Goal: Task Accomplishment & Management: Use online tool/utility

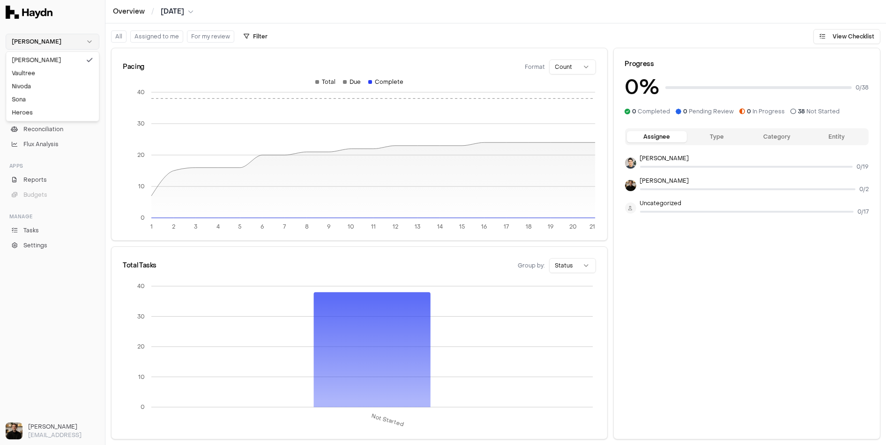
click at [52, 36] on html "Haydn Inbox 2 Close Overview Checklist Reconciliation Flux Analysis Apps Report…" at bounding box center [443, 222] width 886 height 445
click at [32, 85] on div "Nivoda" at bounding box center [52, 86] width 89 height 13
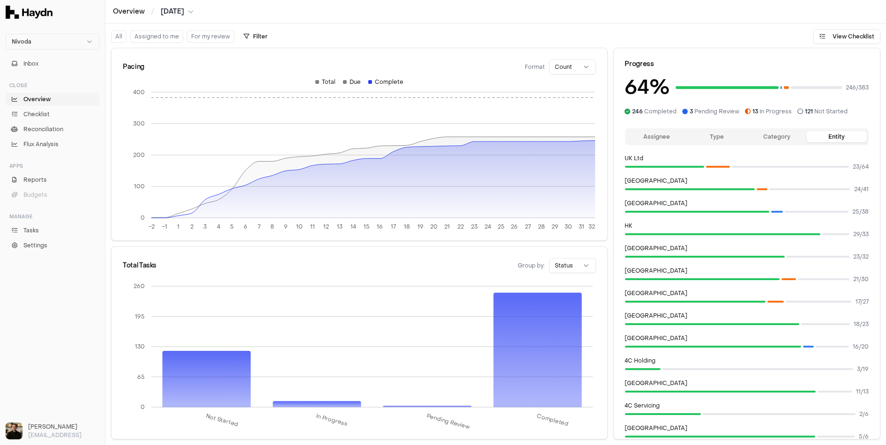
click at [667, 139] on button "Assignee" at bounding box center [657, 136] width 60 height 11
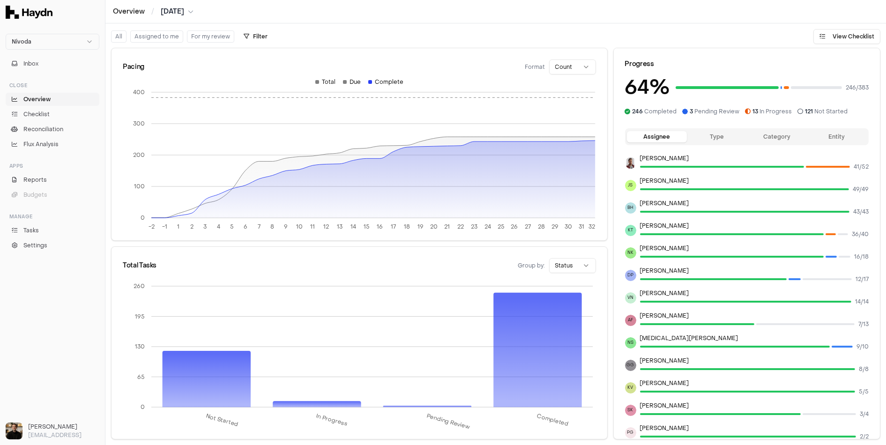
click at [142, 39] on button "Assigned to me" at bounding box center [156, 36] width 53 height 12
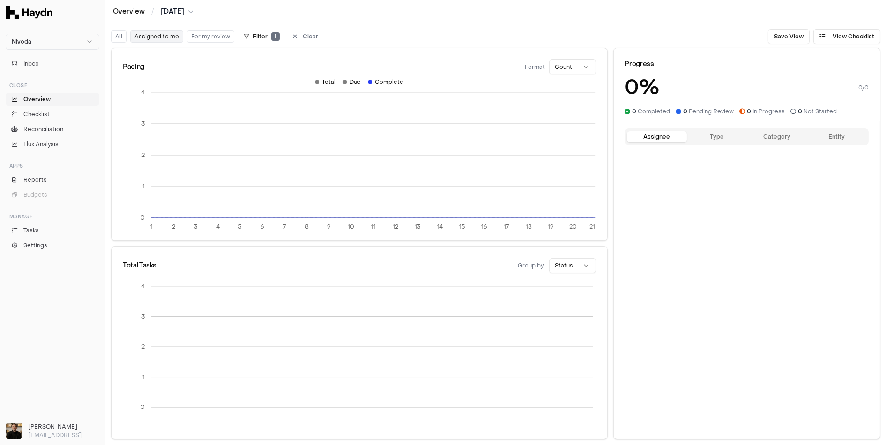
click at [117, 36] on button "All" at bounding box center [118, 36] width 15 height 12
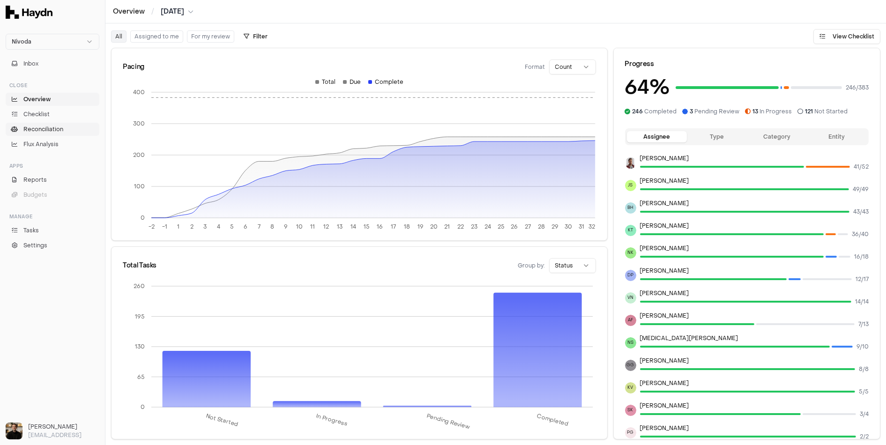
click at [46, 126] on span "Reconciliation" at bounding box center [43, 129] width 40 height 8
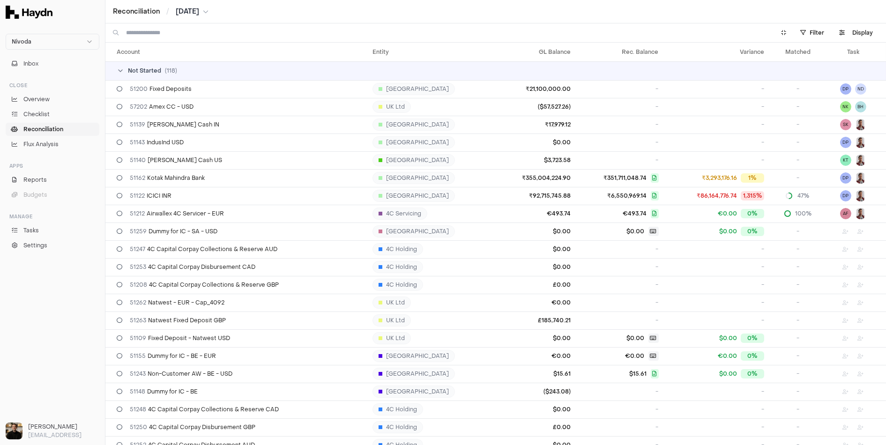
click at [125, 71] on div "Not Started ( 118 )" at bounding box center [500, 70] width 766 height 7
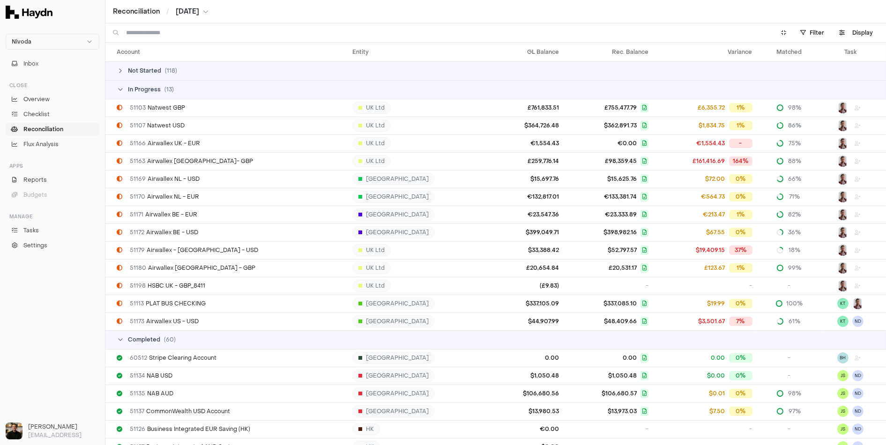
click at [126, 84] on td "In Progress ( 13 )" at bounding box center [495, 89] width 781 height 19
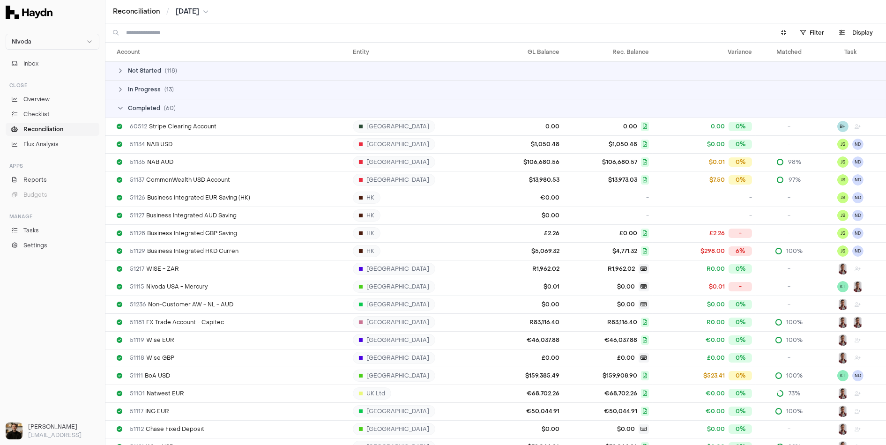
click at [123, 109] on icon at bounding box center [120, 108] width 7 height 7
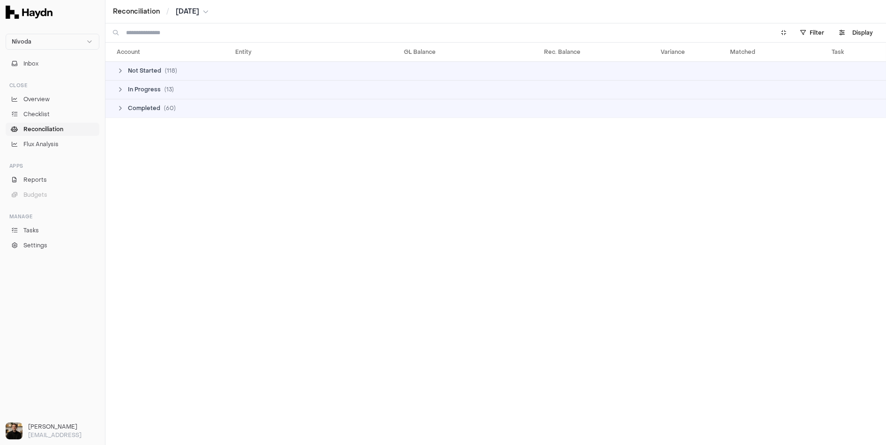
click at [123, 109] on icon at bounding box center [120, 108] width 7 height 7
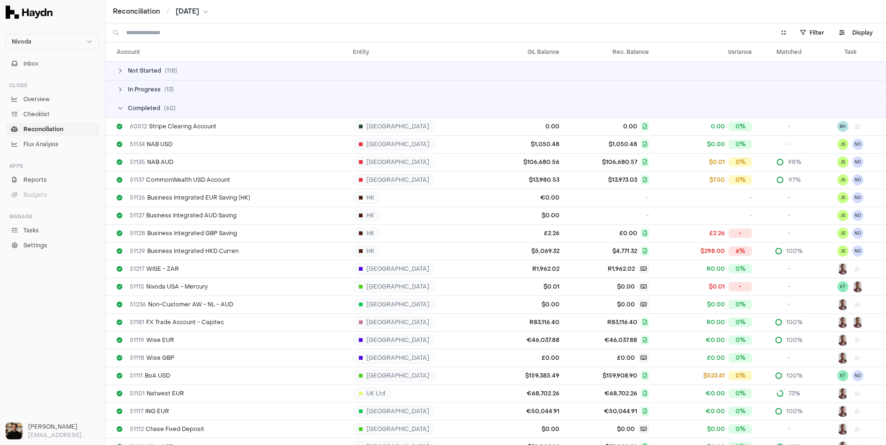
click at [124, 91] on div "In Progress ( 13 )" at bounding box center [500, 89] width 766 height 7
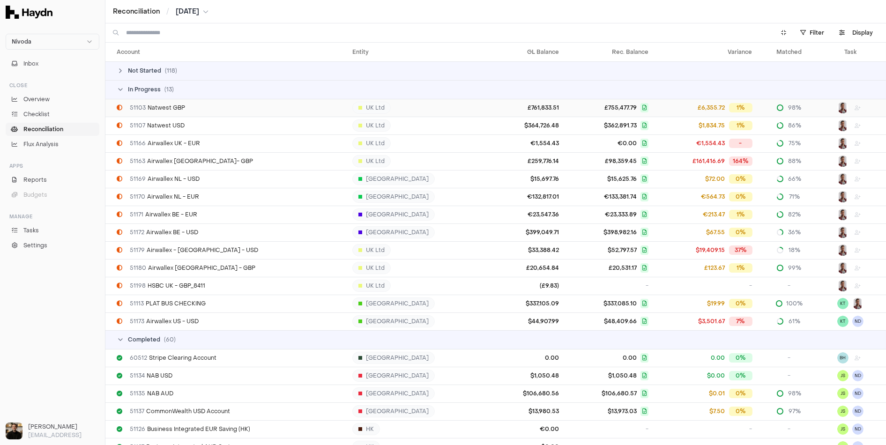
click at [137, 105] on span "51103" at bounding box center [138, 107] width 16 height 7
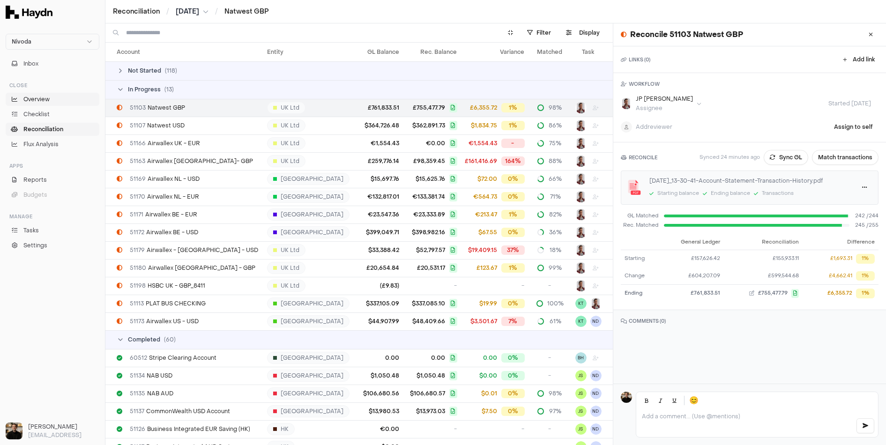
click at [30, 94] on link "Overview" at bounding box center [53, 99] width 94 height 13
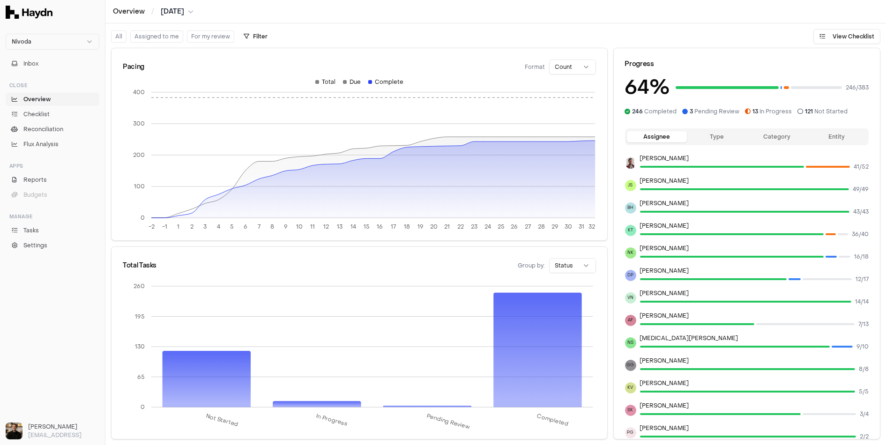
click at [144, 32] on button "Assigned to me" at bounding box center [156, 36] width 53 height 12
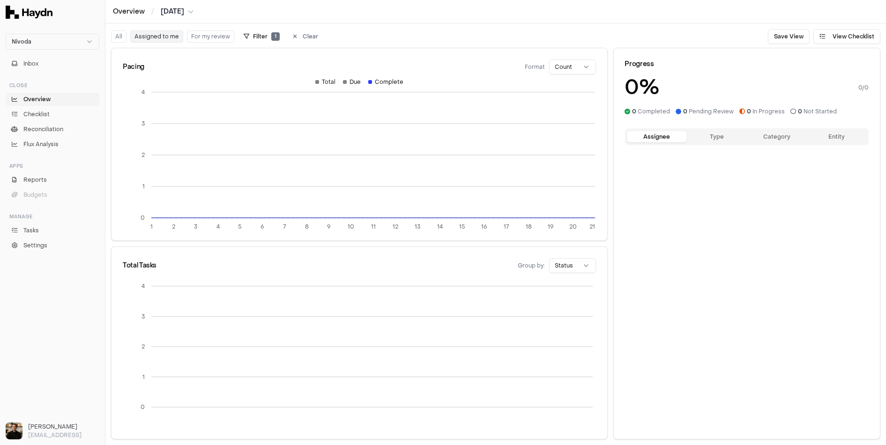
click at [121, 37] on button "All" at bounding box center [118, 36] width 15 height 12
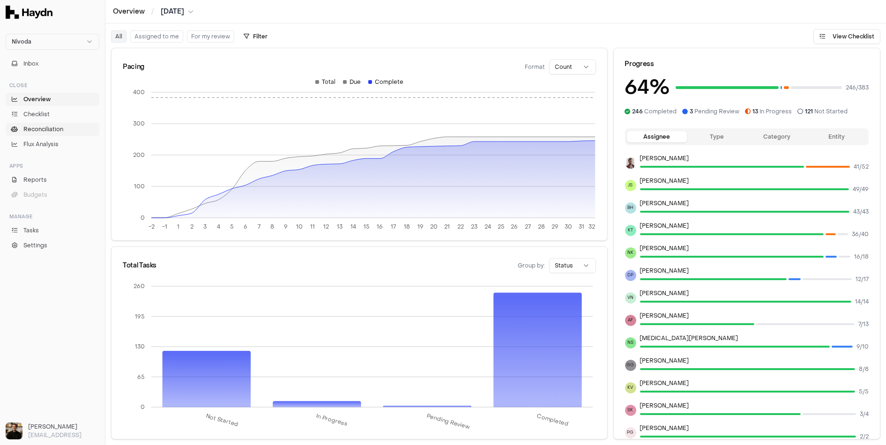
click at [58, 124] on link "Reconciliation" at bounding box center [53, 129] width 94 height 13
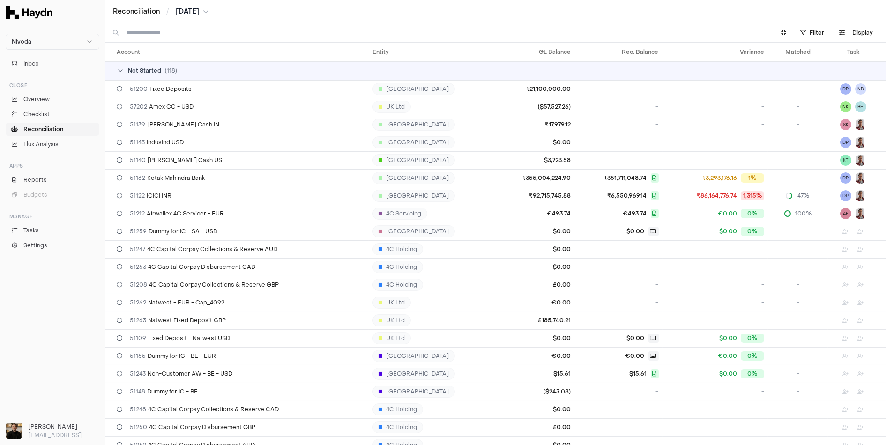
click at [164, 71] on div "Not Started ( 118 )" at bounding box center [500, 70] width 766 height 7
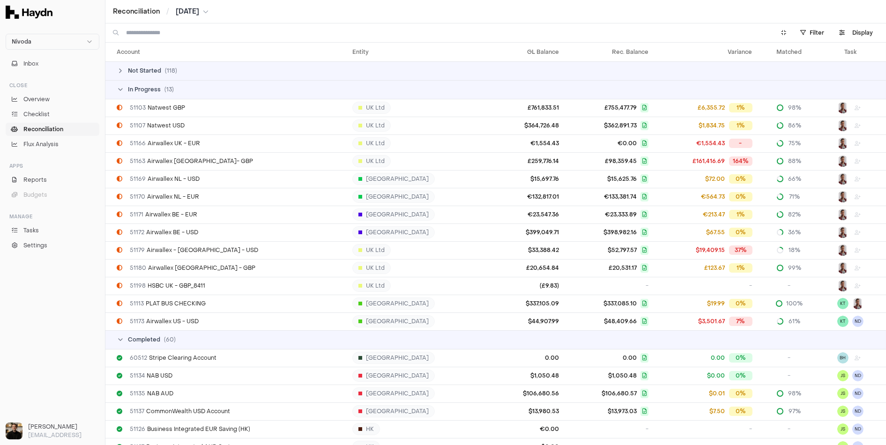
click at [153, 334] on td "Completed ( 60 )" at bounding box center [495, 339] width 781 height 19
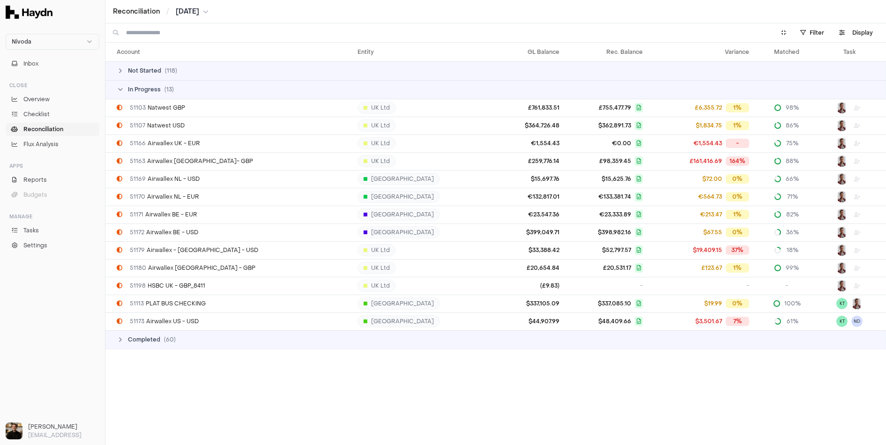
click at [152, 337] on span "Completed" at bounding box center [144, 339] width 32 height 7
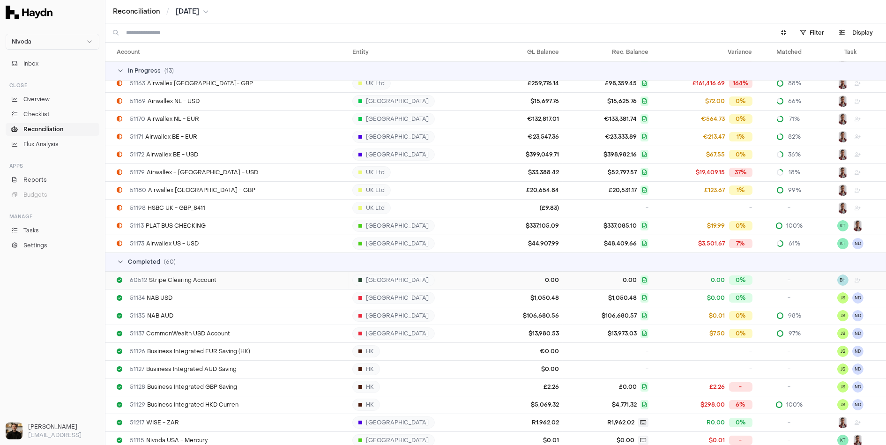
scroll to position [84, 0]
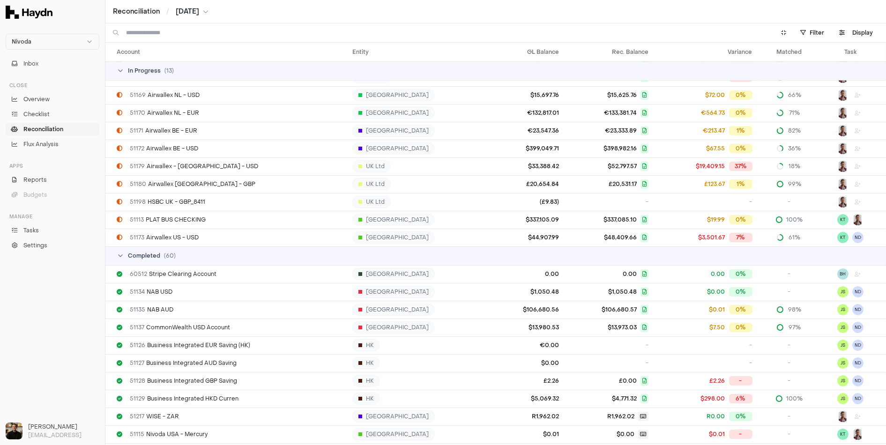
click at [165, 252] on span "( 60 )" at bounding box center [170, 255] width 12 height 7
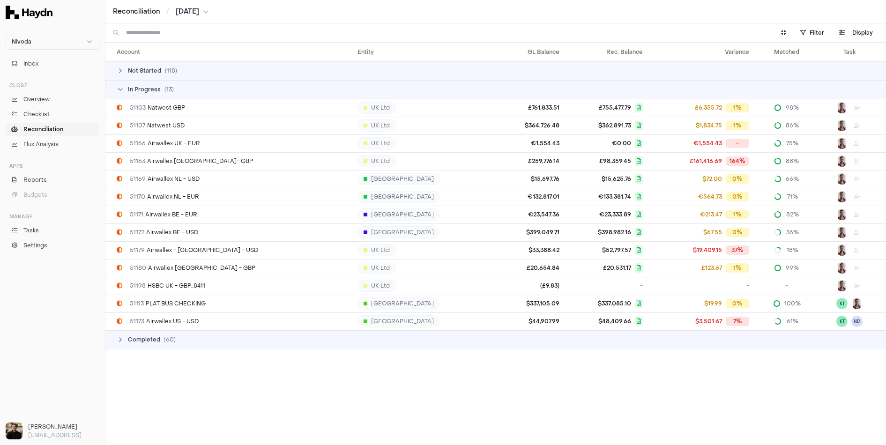
scroll to position [0, 0]
click at [172, 112] on td "51103 Natwest GBP" at bounding box center [229, 108] width 248 height 18
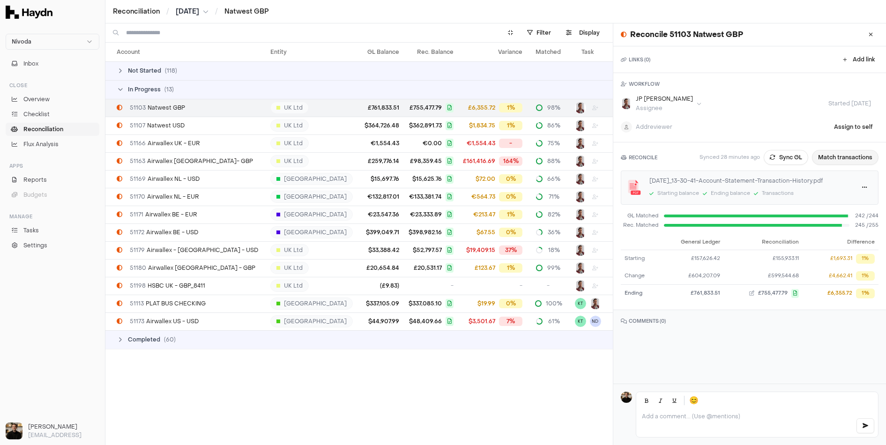
click at [797, 157] on button "Match transactions" at bounding box center [845, 157] width 67 height 15
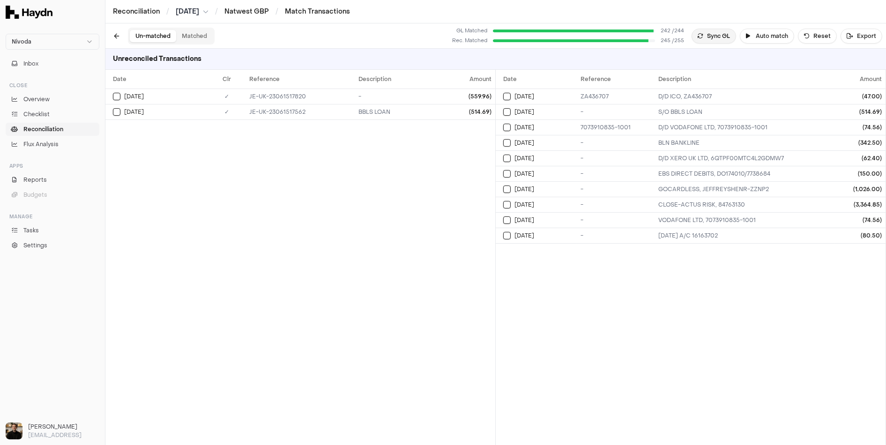
click at [723, 36] on button "Sync GL" at bounding box center [714, 36] width 45 height 15
click at [797, 36] on button "Reset" at bounding box center [817, 36] width 39 height 15
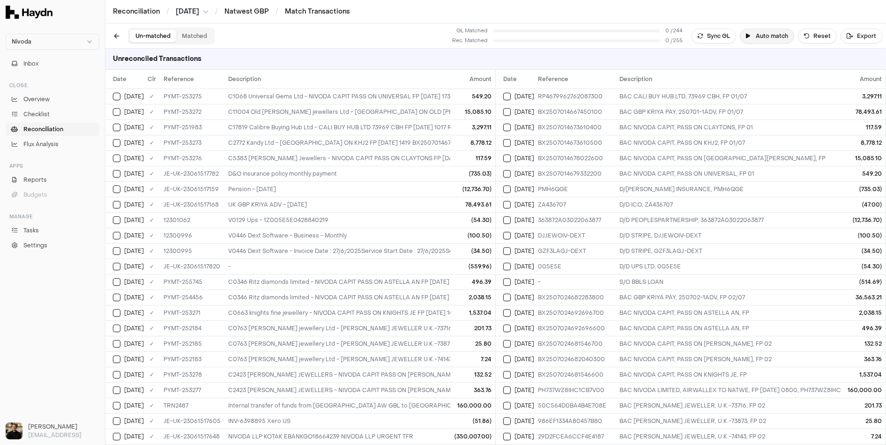
click at [768, 38] on button "Auto match" at bounding box center [767, 36] width 54 height 15
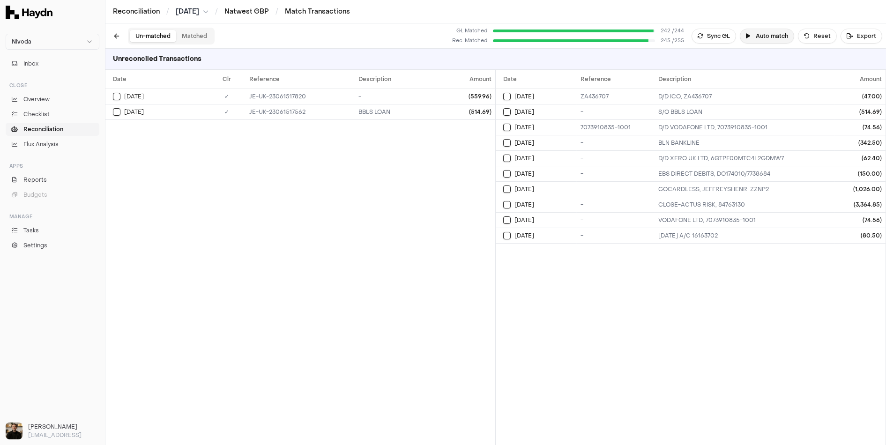
click at [785, 37] on button "Auto match" at bounding box center [767, 36] width 54 height 15
click at [797, 32] on button "Reset" at bounding box center [817, 36] width 39 height 15
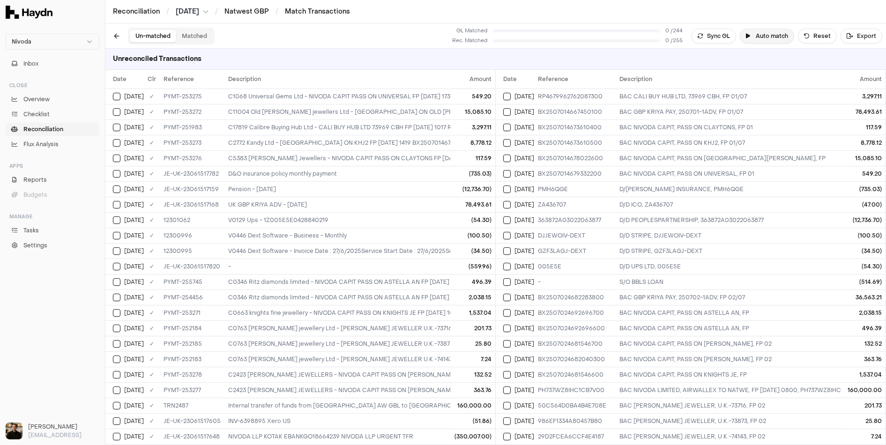
click at [779, 39] on button "Auto match" at bounding box center [767, 36] width 54 height 15
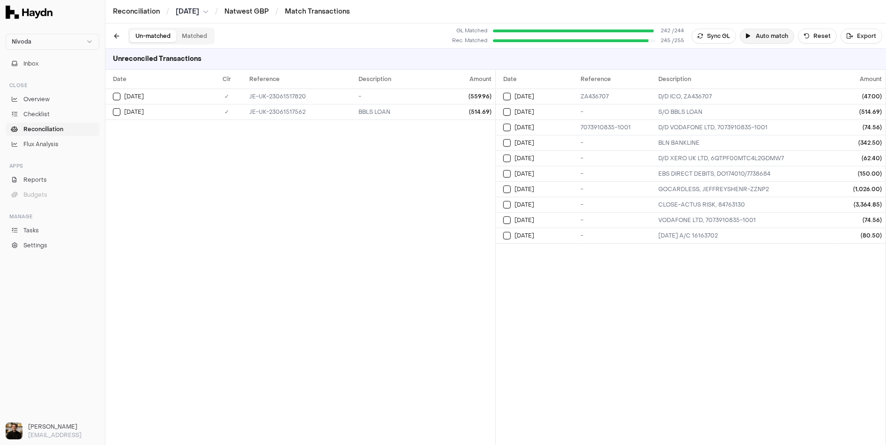
click at [779, 39] on button "Auto match" at bounding box center [767, 36] width 54 height 15
click at [363, 11] on icon "Close toast" at bounding box center [362, 13] width 6 height 6
click at [198, 34] on button "Matched" at bounding box center [194, 36] width 37 height 12
click at [163, 35] on button "Un-matched" at bounding box center [153, 36] width 46 height 12
click at [188, 34] on button "Matched" at bounding box center [194, 36] width 37 height 12
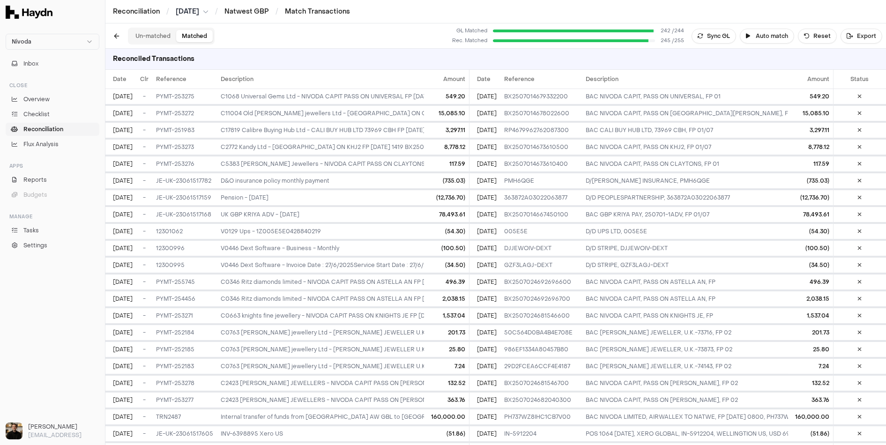
click at [141, 33] on button "Un-matched" at bounding box center [153, 36] width 46 height 12
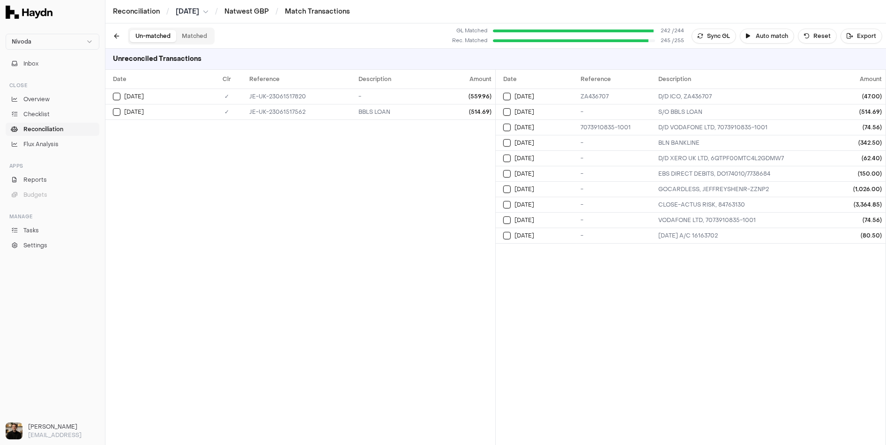
click at [42, 91] on div "Close" at bounding box center [53, 85] width 94 height 15
click at [41, 94] on link "Overview" at bounding box center [53, 99] width 94 height 13
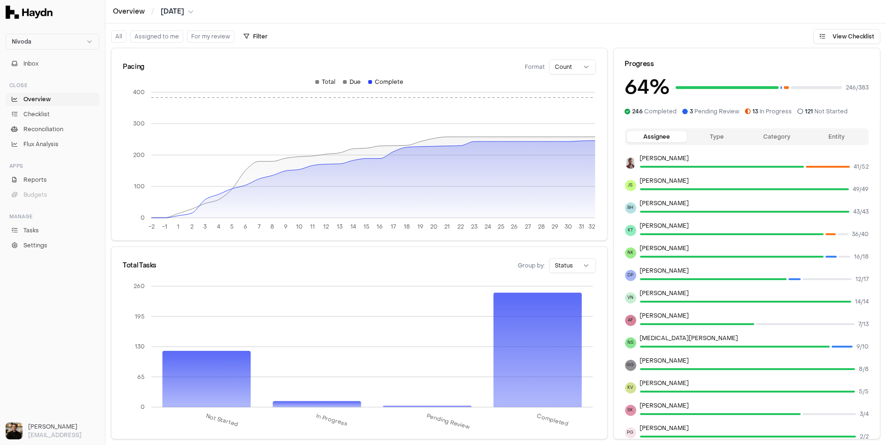
click at [572, 65] on html "Nivoda Inbox Close Overview Checklist Reconciliation Flux Analysis Apps Reports…" at bounding box center [443, 222] width 886 height 445
click at [515, 39] on div "All Assigned to me For my review Filter Save View View Checklist" at bounding box center [495, 33] width 781 height 21
click at [576, 67] on html "Nivoda Inbox Close Overview Checklist Reconciliation Flux Analysis Apps Reports…" at bounding box center [443, 222] width 886 height 445
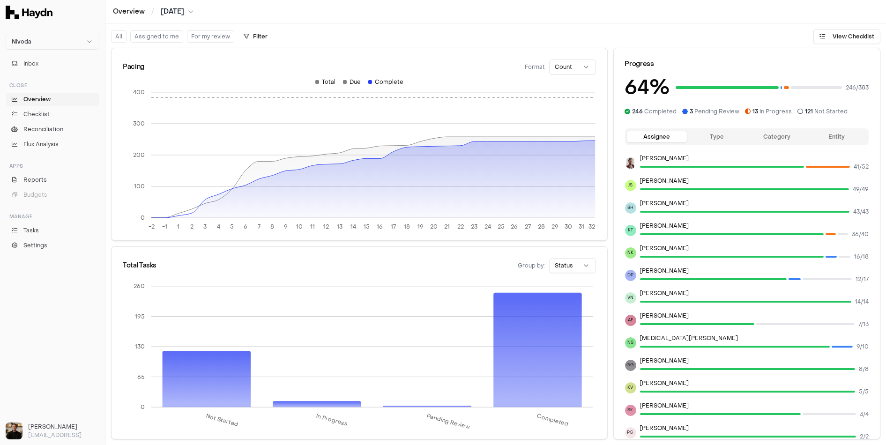
click at [517, 40] on div "All Assigned to me For my review Filter Save View View Checklist" at bounding box center [495, 33] width 781 height 21
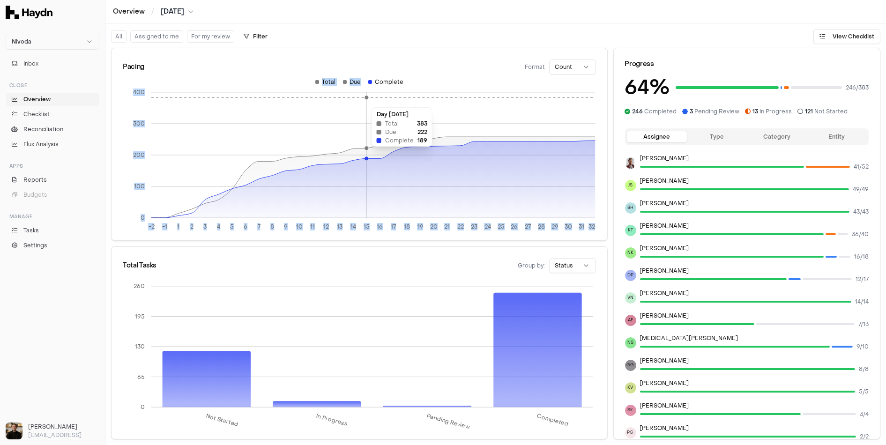
drag, startPoint x: 370, startPoint y: 81, endPoint x: 365, endPoint y: 103, distance: 22.3
click at [365, 103] on div "-2 -1 1 2 3 4 5 6 7 8 9 10 11 12 13 14 15 16 17 18 19 20 21 22 23 24 25 26 27 2…" at bounding box center [359, 157] width 473 height 158
click at [365, 103] on icon "-2 -1 1 2 3 4 5 6 7 8 9 10 11 12 13 14 15 16 17 18 19 20 21 22 23 24 25 26 27 2…" at bounding box center [359, 157] width 473 height 158
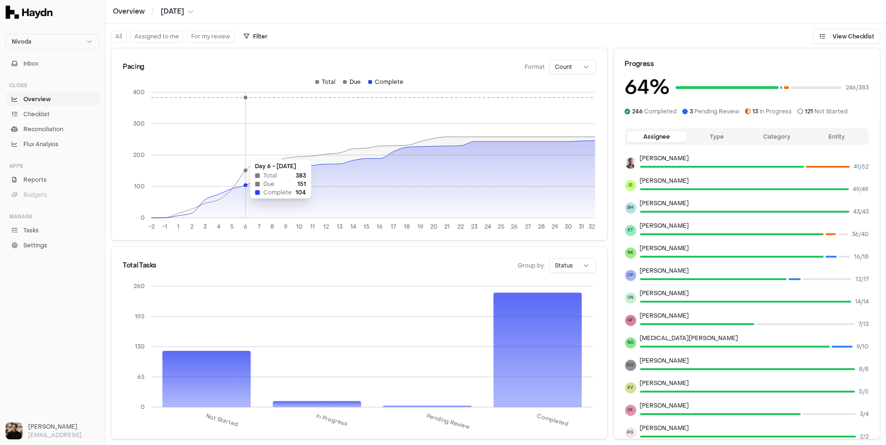
drag, startPoint x: 461, startPoint y: 146, endPoint x: 239, endPoint y: 155, distance: 222.3
click at [57, 190] on button "Budgets" at bounding box center [53, 194] width 94 height 13
click at [50, 184] on link "Reports" at bounding box center [53, 179] width 94 height 13
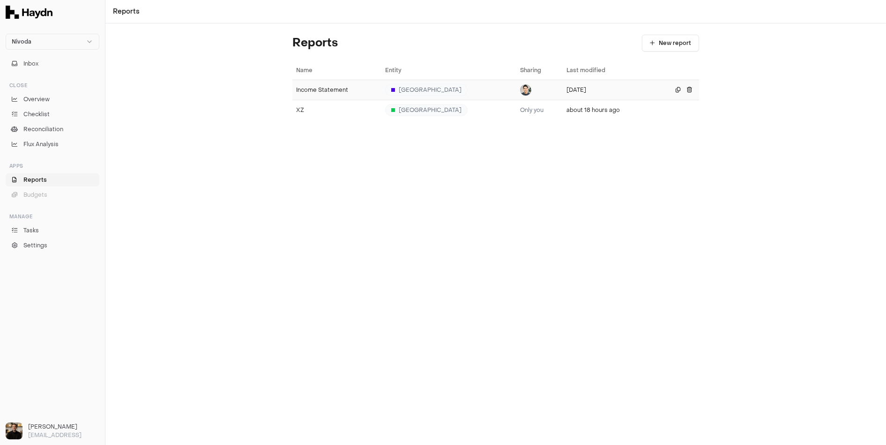
click at [328, 92] on div "Income Statement" at bounding box center [337, 89] width 82 height 7
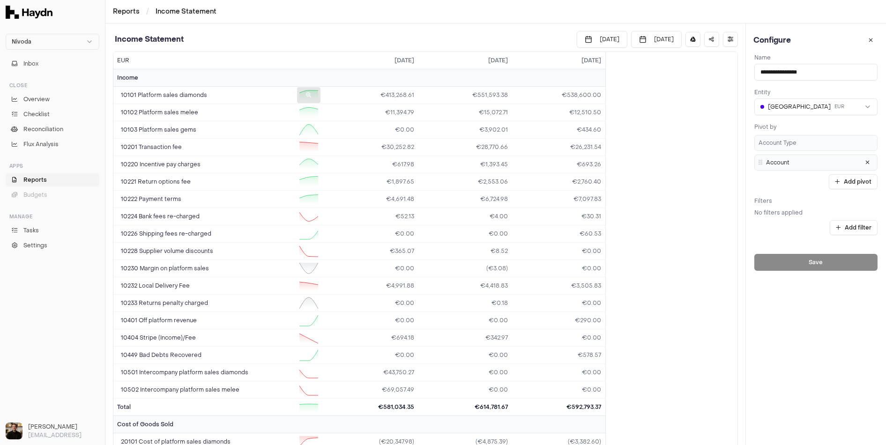
click at [314, 96] on div at bounding box center [308, 95] width 23 height 16
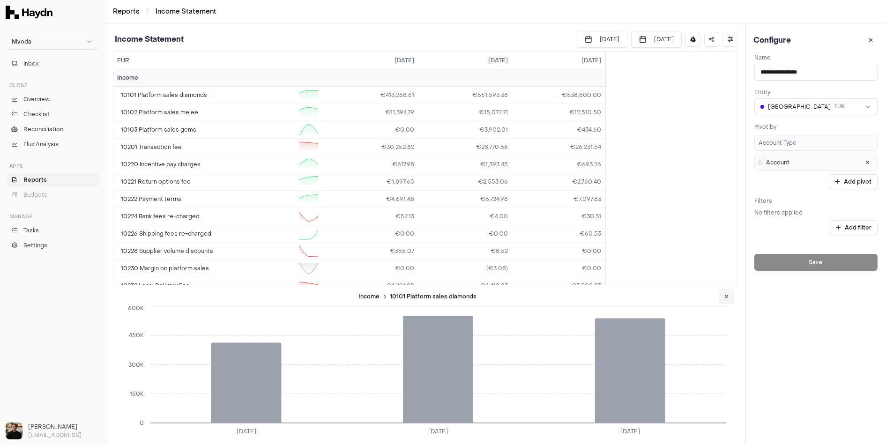
click at [727, 294] on icon at bounding box center [727, 297] width 4 height 6
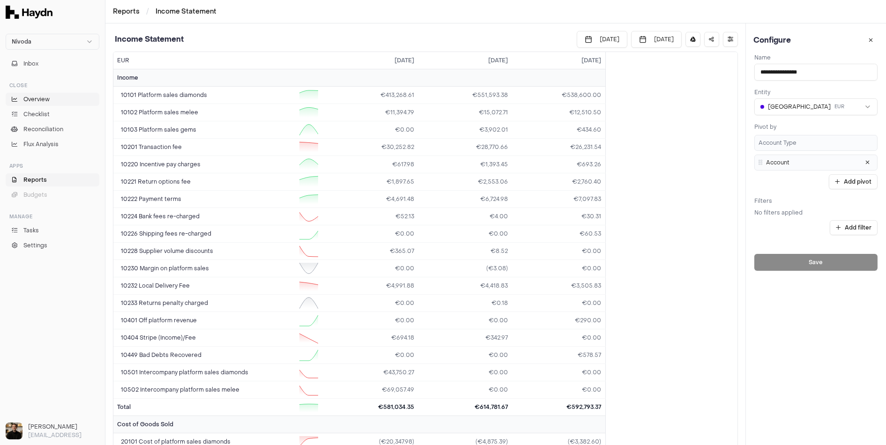
click at [39, 95] on span "Overview" at bounding box center [36, 99] width 26 height 8
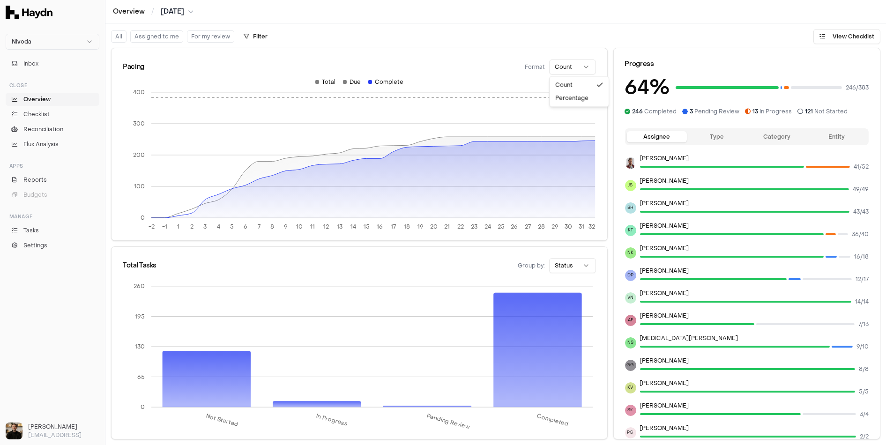
click at [558, 65] on html "Nivoda Inbox Close Overview Checklist Reconciliation Flux Analysis Apps Reports…" at bounding box center [443, 222] width 886 height 445
click at [543, 50] on div "Pacing Format Count" at bounding box center [360, 63] width 496 height 30
click at [371, 82] on div at bounding box center [370, 82] width 4 height 4
click at [705, 137] on button "Type" at bounding box center [717, 136] width 60 height 11
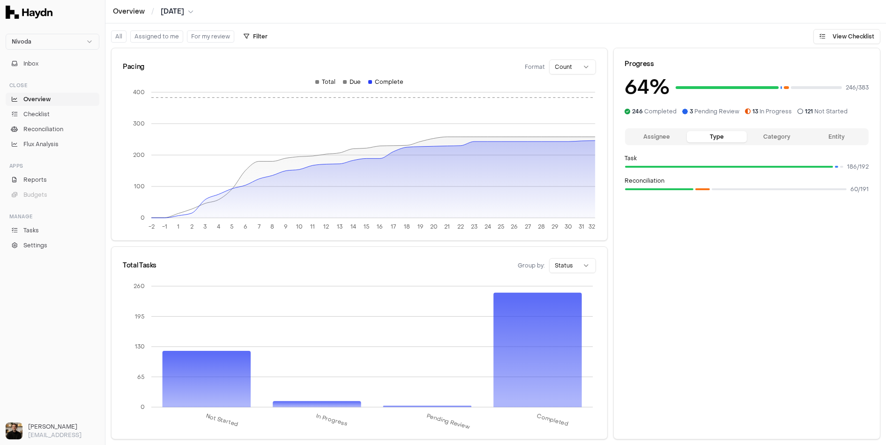
click at [660, 135] on button "Assignee" at bounding box center [657, 136] width 60 height 11
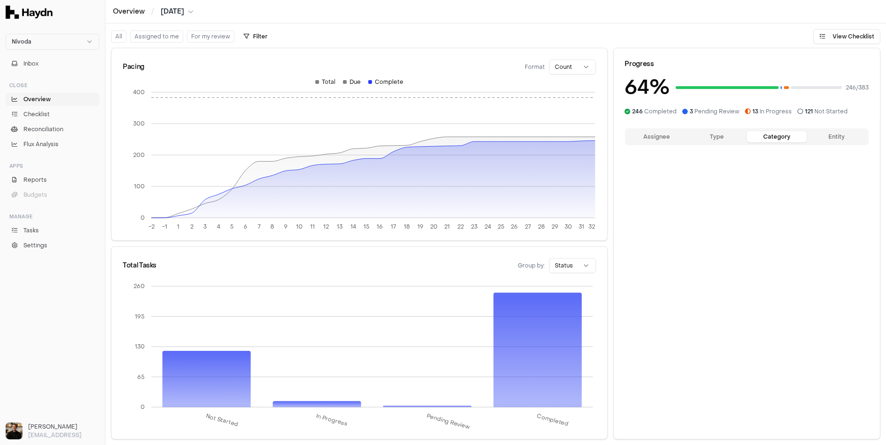
click at [764, 138] on button "Category" at bounding box center [777, 136] width 60 height 11
click at [718, 137] on button "Type" at bounding box center [717, 136] width 60 height 11
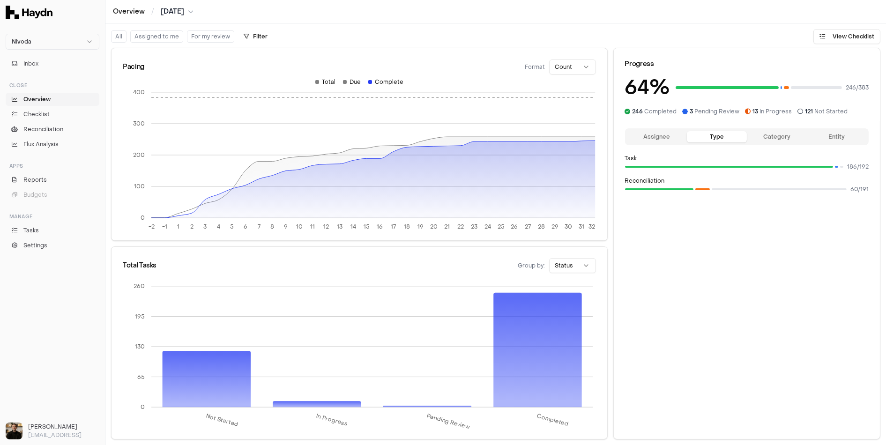
click at [659, 139] on button "Assignee" at bounding box center [657, 136] width 60 height 11
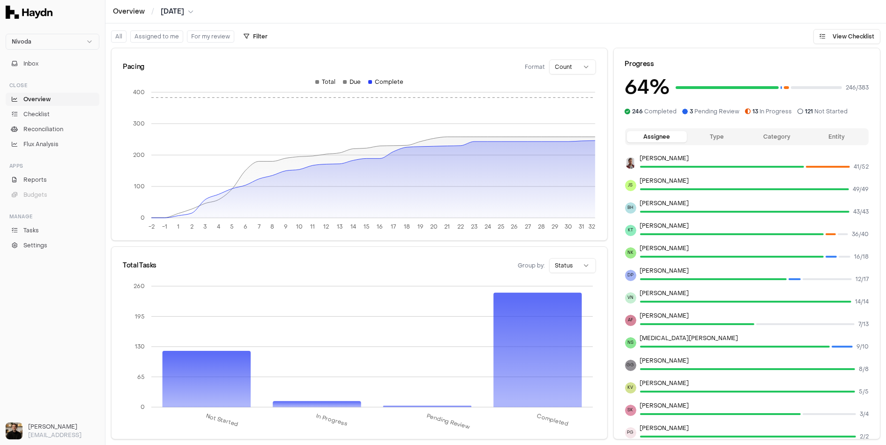
click at [797, 141] on button "Entity" at bounding box center [837, 136] width 60 height 11
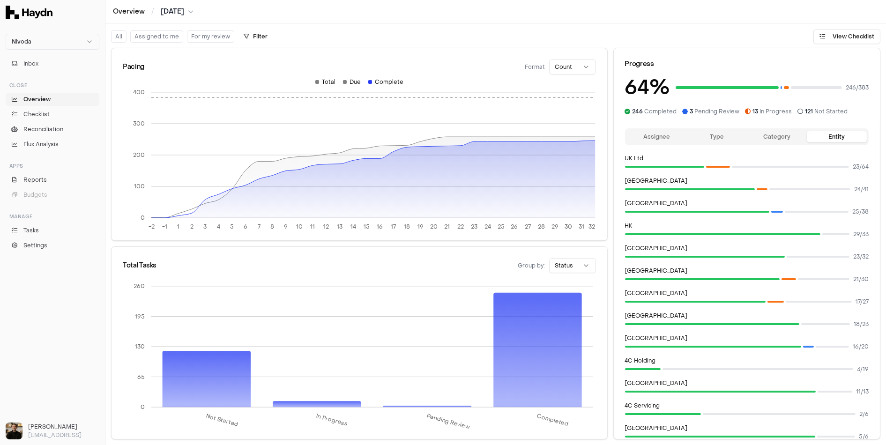
click at [643, 138] on button "Assignee" at bounding box center [657, 136] width 60 height 11
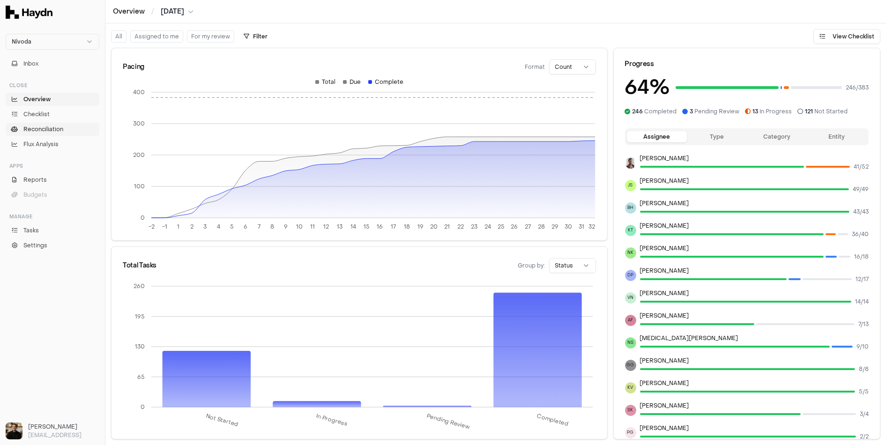
click at [60, 129] on span "Reconciliation" at bounding box center [43, 129] width 40 height 8
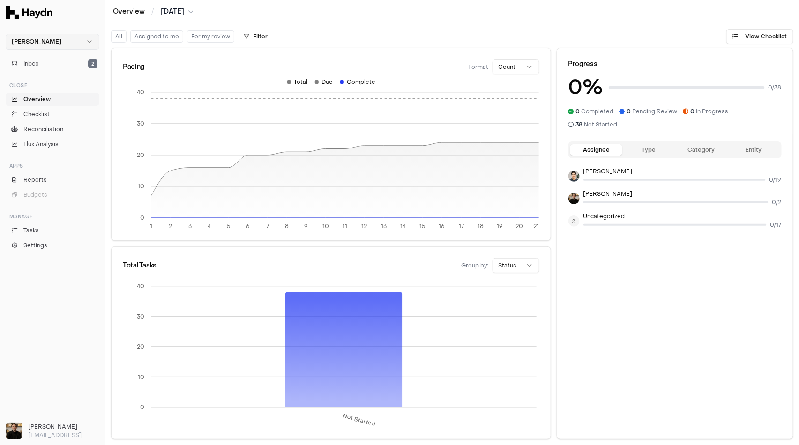
click at [61, 34] on html "Haydn Inbox 2 Close Overview Checklist Reconciliation Flux Analysis Apps Report…" at bounding box center [399, 222] width 799 height 445
click at [32, 86] on div "Nivoda" at bounding box center [52, 86] width 89 height 13
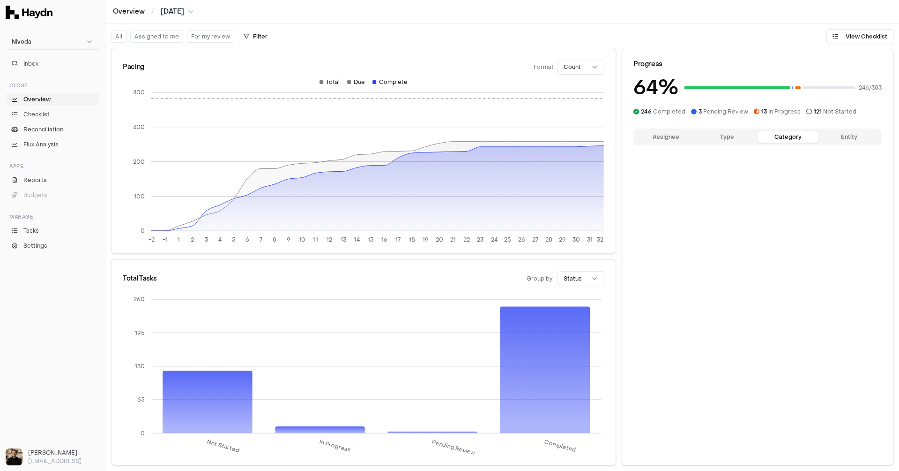
click at [781, 135] on button "Category" at bounding box center [788, 136] width 61 height 11
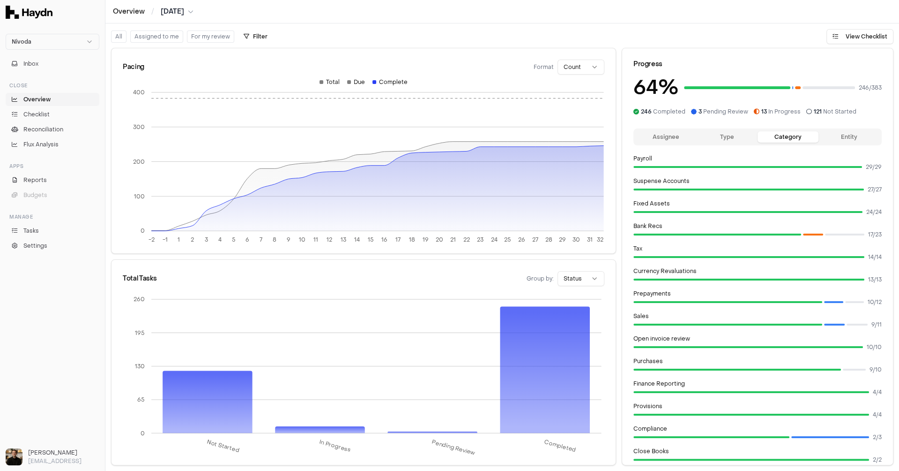
click at [799, 131] on button "Entity" at bounding box center [849, 136] width 61 height 11
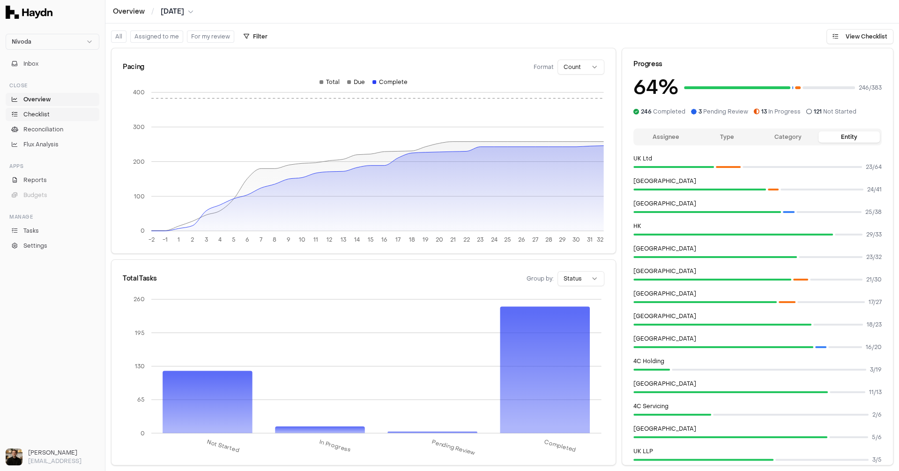
click at [37, 118] on link "Checklist" at bounding box center [53, 114] width 94 height 13
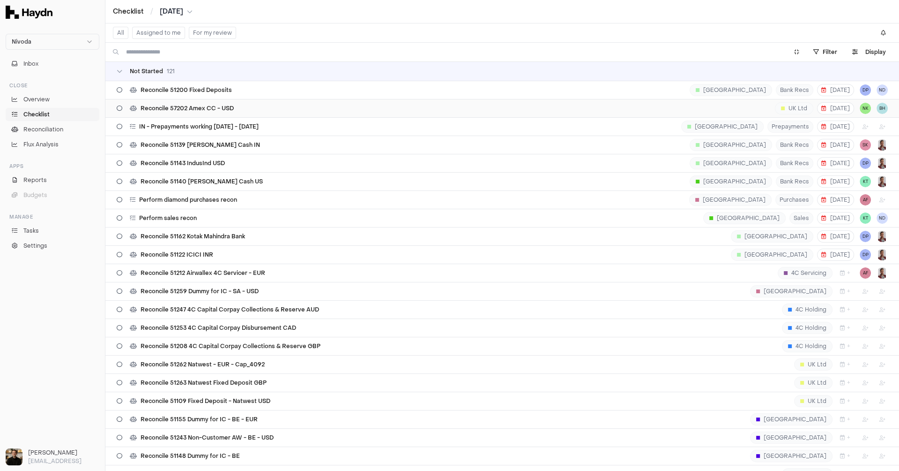
click at [233, 110] on div "Reconcile 57202 Amex CC - USD UK Ltd [DATE] NK BH" at bounding box center [503, 108] width 772 height 18
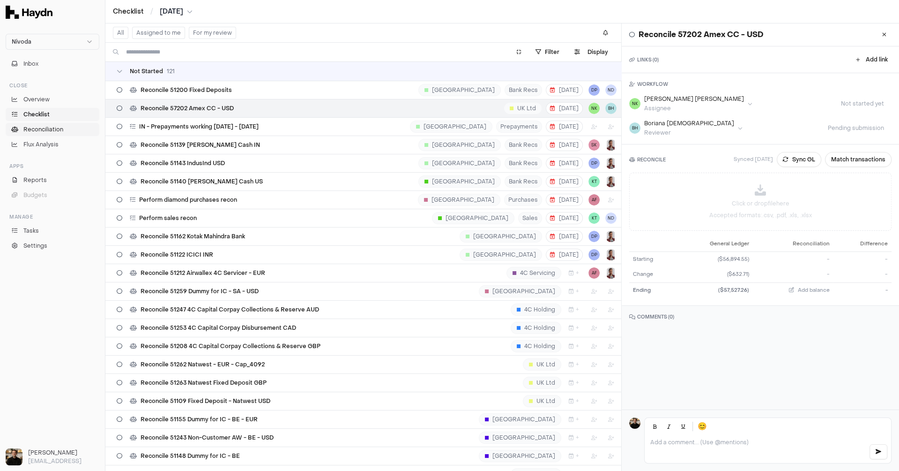
click at [32, 130] on span "Reconciliation" at bounding box center [43, 129] width 40 height 8
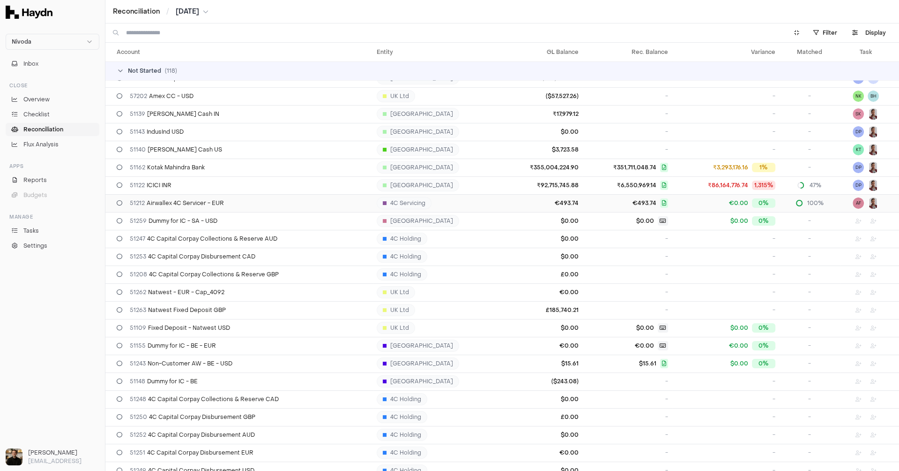
scroll to position [12, 0]
click at [122, 67] on icon at bounding box center [120, 70] width 7 height 7
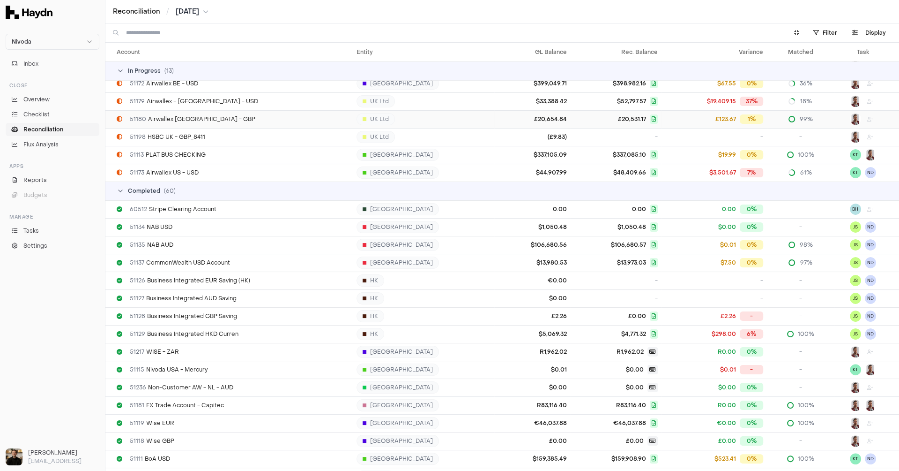
scroll to position [153, 0]
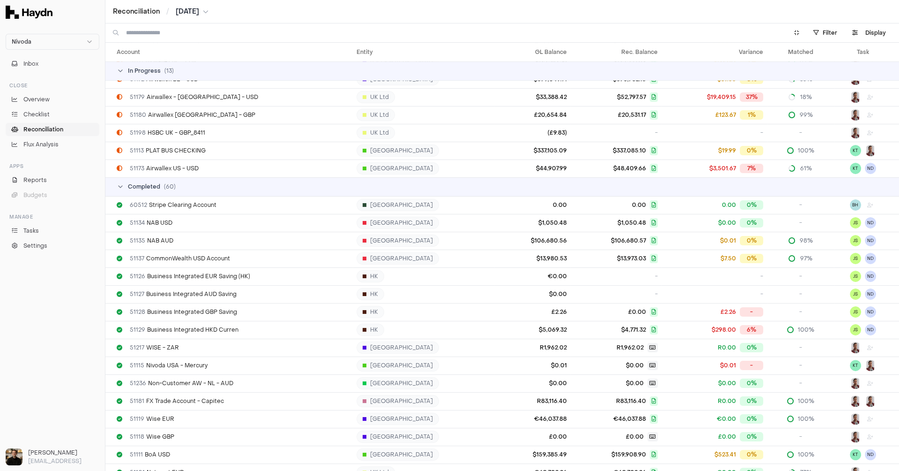
click at [187, 30] on input at bounding box center [451, 32] width 651 height 19
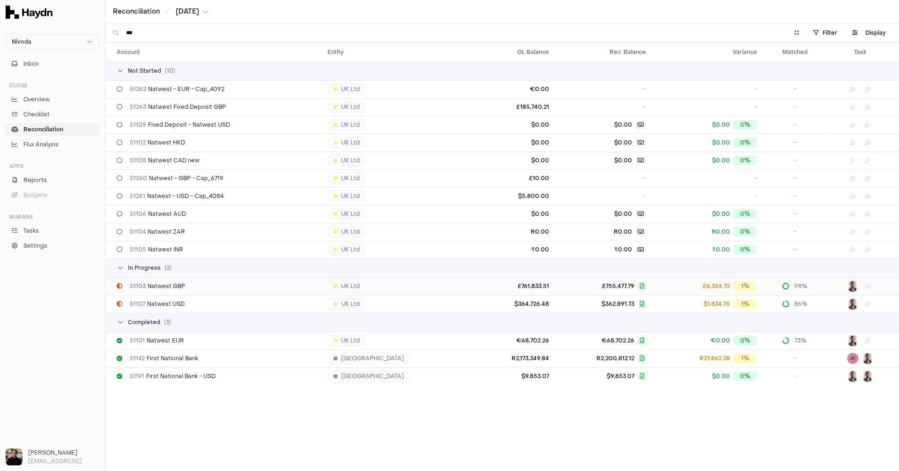
type input "***"
click at [165, 285] on span "51103 Natwest GBP" at bounding box center [157, 285] width 55 height 7
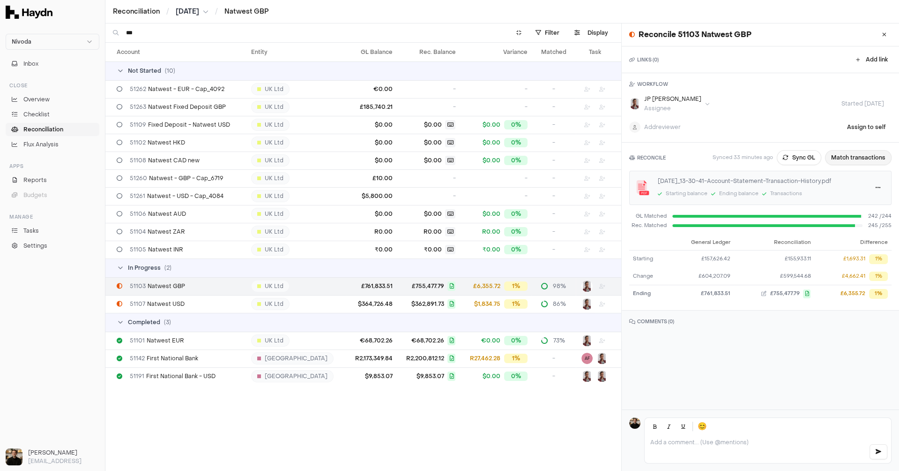
click at [799, 157] on button "Match transactions" at bounding box center [858, 157] width 67 height 15
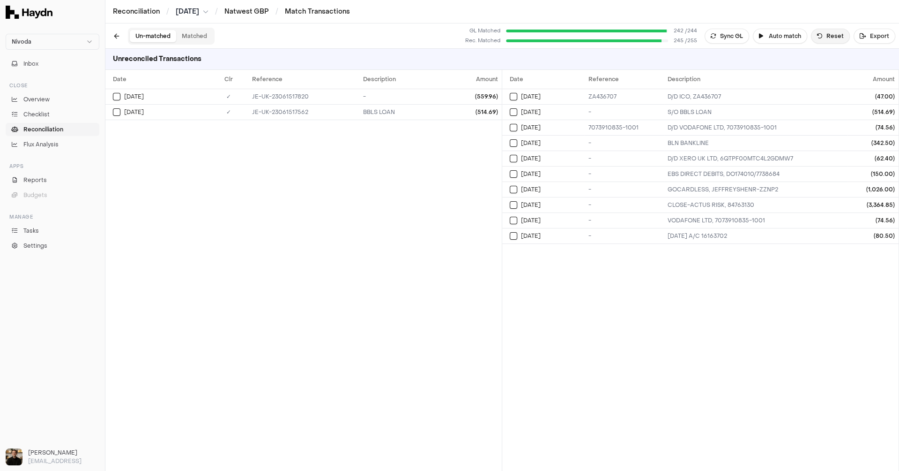
click at [799, 37] on button "Reset" at bounding box center [830, 36] width 39 height 15
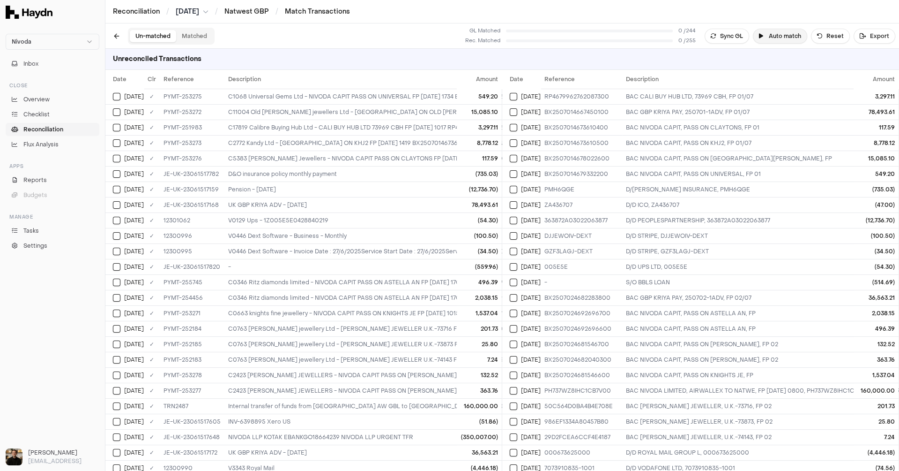
click at [787, 38] on button "Auto match" at bounding box center [780, 36] width 54 height 15
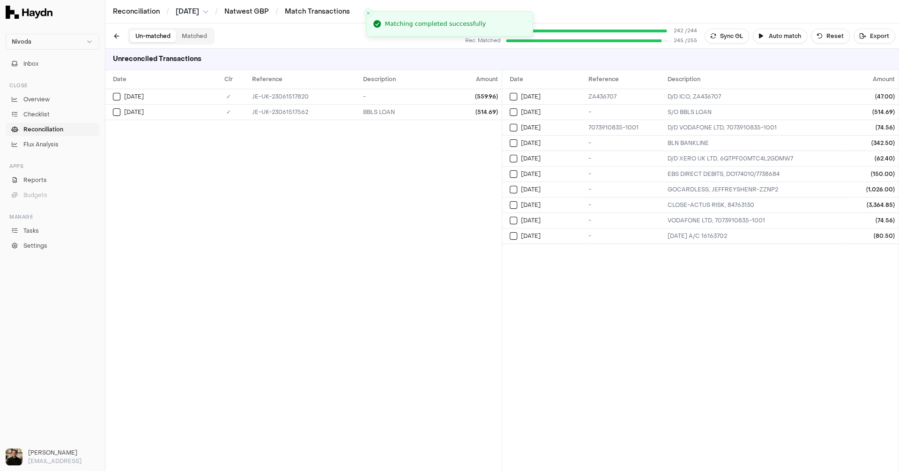
click at [195, 39] on button "Matched" at bounding box center [194, 36] width 37 height 12
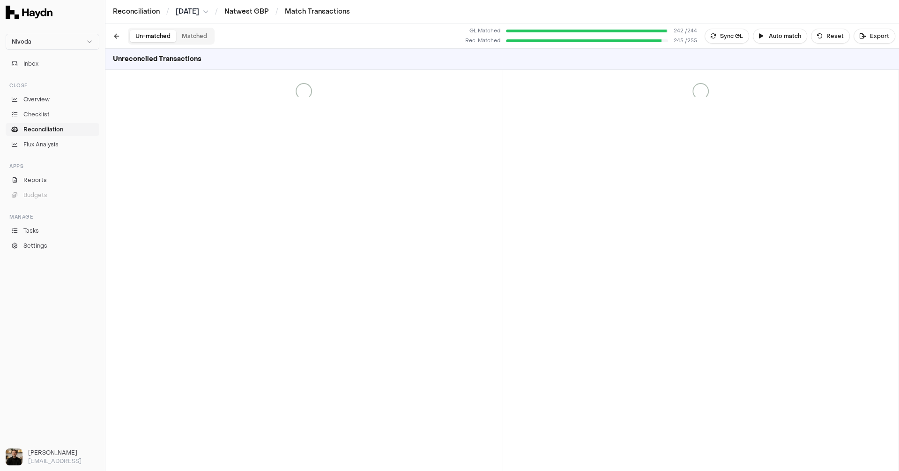
click at [147, 37] on button "Un-matched" at bounding box center [153, 36] width 46 height 12
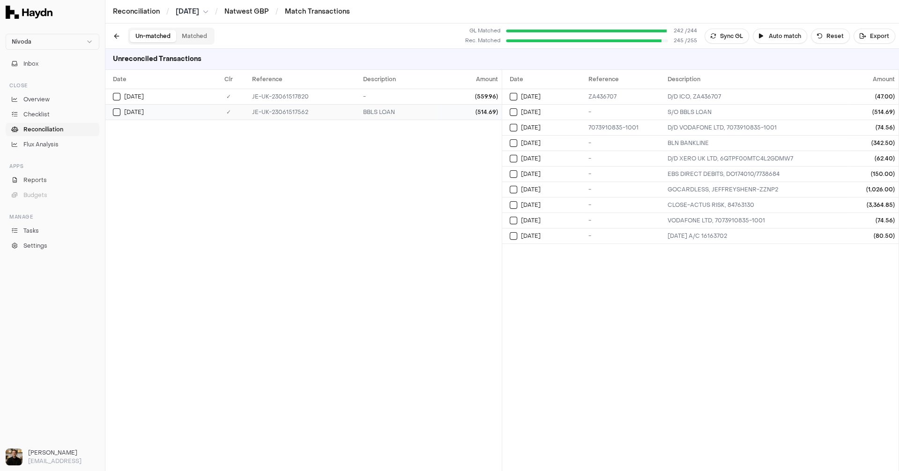
click at [179, 106] on td "[DATE]" at bounding box center [157, 111] width 104 height 15
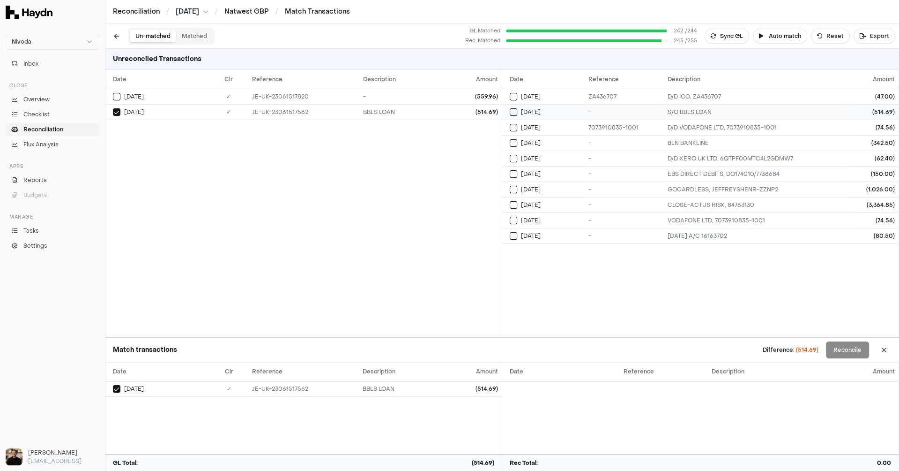
click at [550, 117] on td "[DATE]" at bounding box center [543, 111] width 82 height 15
click at [34, 143] on span "Flux Analysis" at bounding box center [40, 144] width 35 height 8
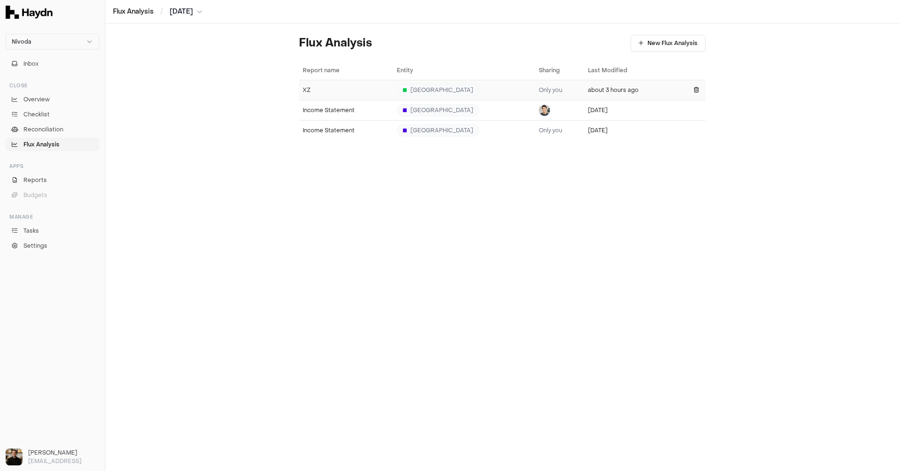
click at [318, 94] on td "XZ" at bounding box center [346, 90] width 94 height 20
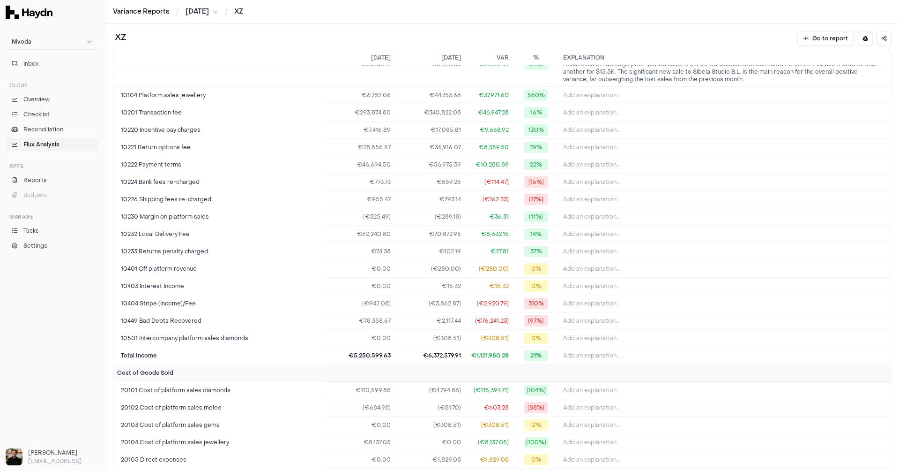
scroll to position [78, 0]
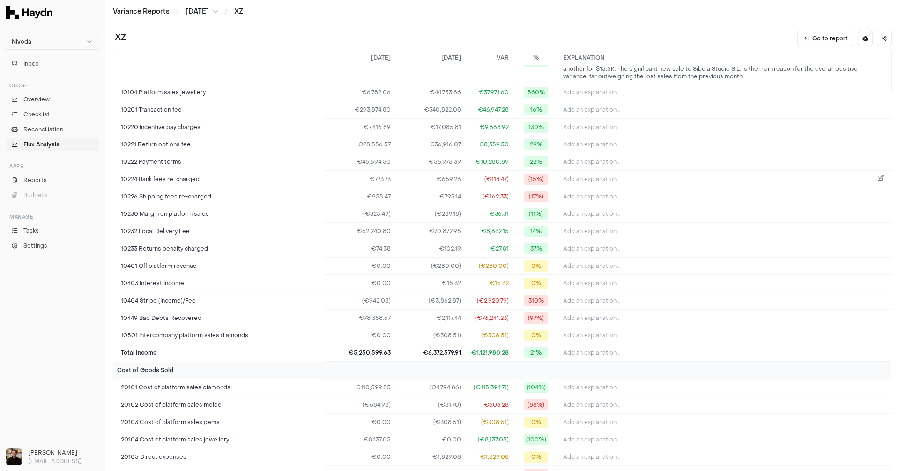
click at [615, 175] on span "Add an explanation..." at bounding box center [592, 178] width 58 height 7
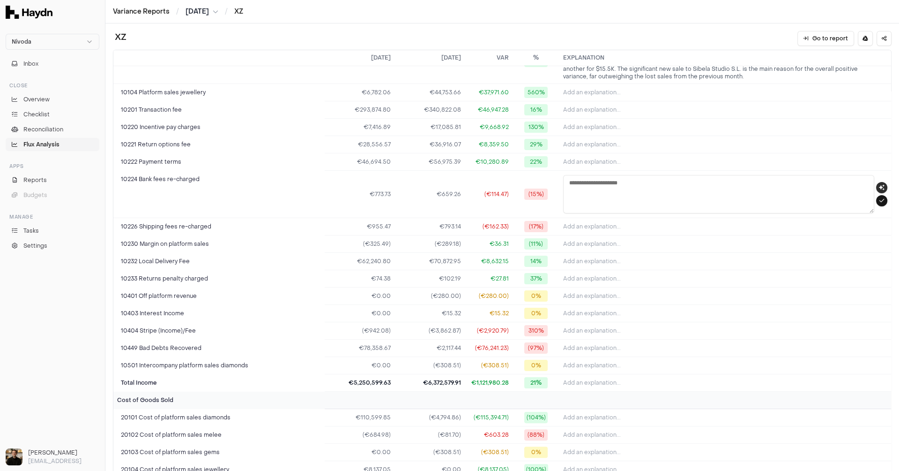
click at [799, 185] on icon "button" at bounding box center [882, 188] width 6 height 6
type textarea "**********"
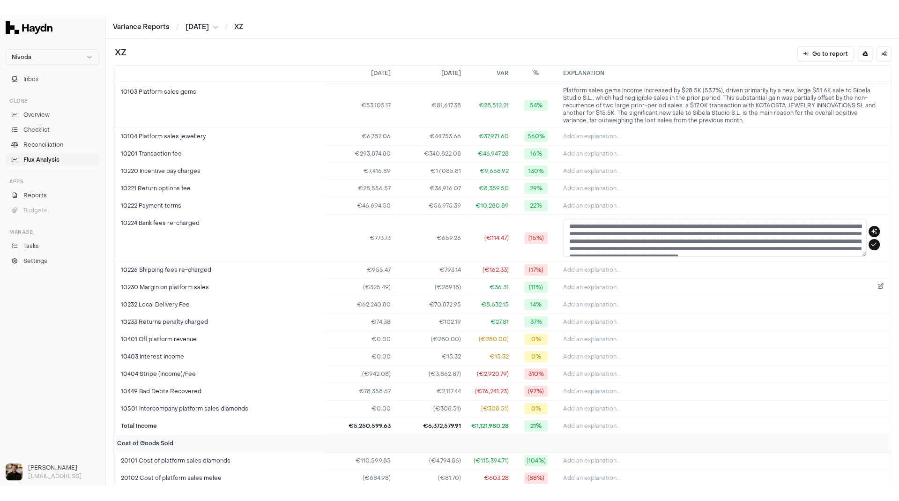
scroll to position [0, 0]
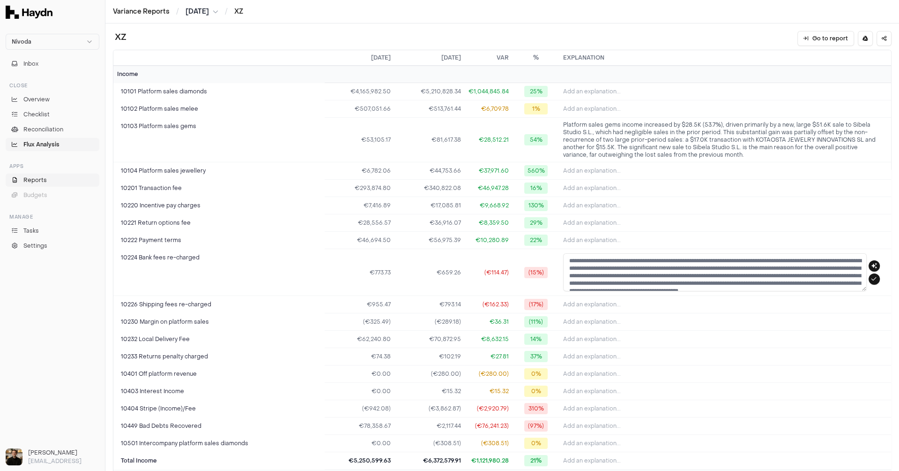
click at [35, 176] on span "Reports" at bounding box center [34, 180] width 23 height 8
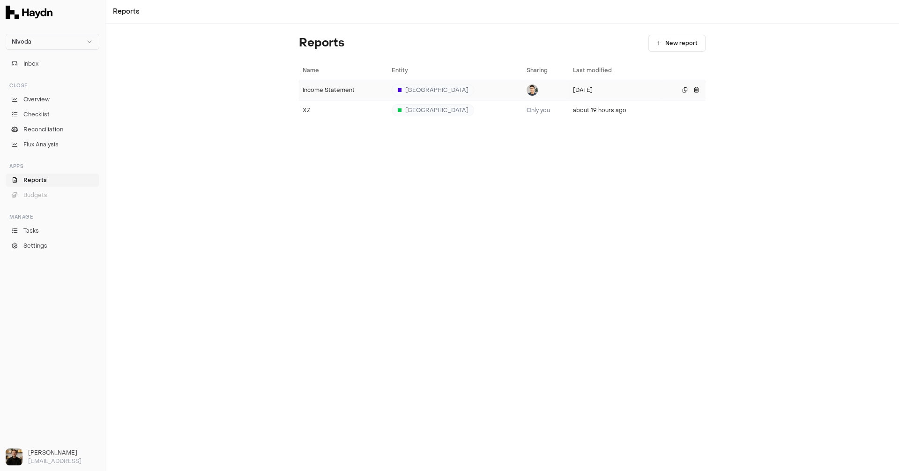
click at [309, 90] on div "Income Statement" at bounding box center [344, 89] width 82 height 7
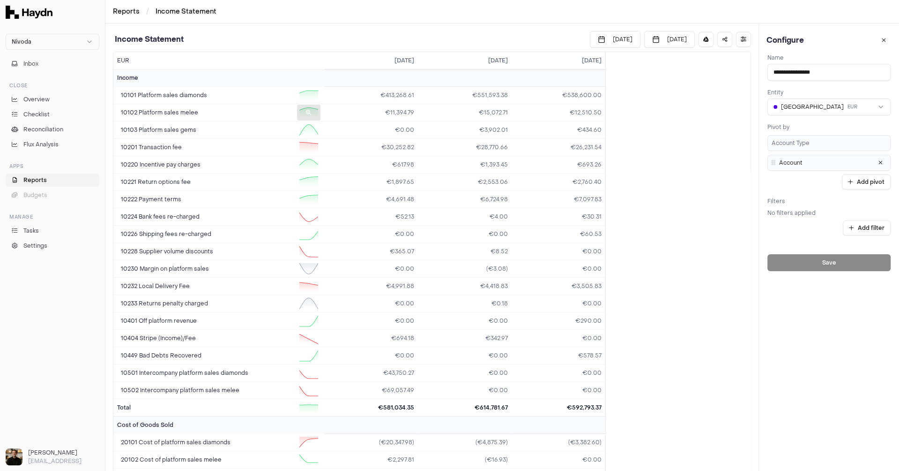
click at [307, 112] on icon at bounding box center [309, 113] width 6 height 6
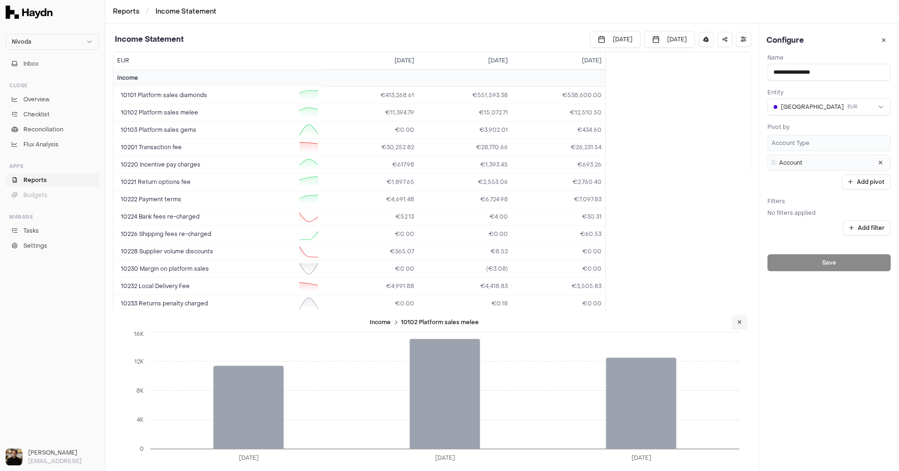
click at [738, 323] on icon at bounding box center [740, 322] width 4 height 6
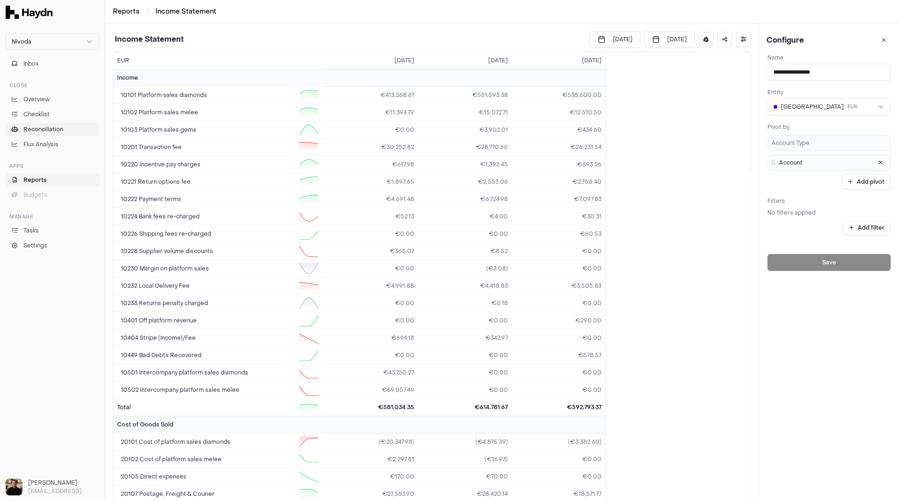
click at [43, 128] on span "Reconciliation" at bounding box center [43, 129] width 40 height 8
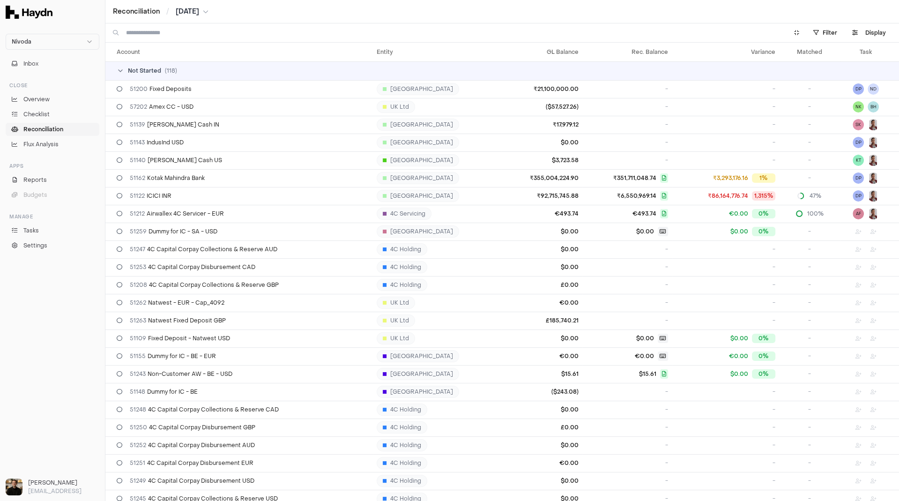
click at [43, 128] on span "Reconciliation" at bounding box center [43, 129] width 40 height 8
click at [44, 113] on span "Checklist" at bounding box center [36, 114] width 26 height 8
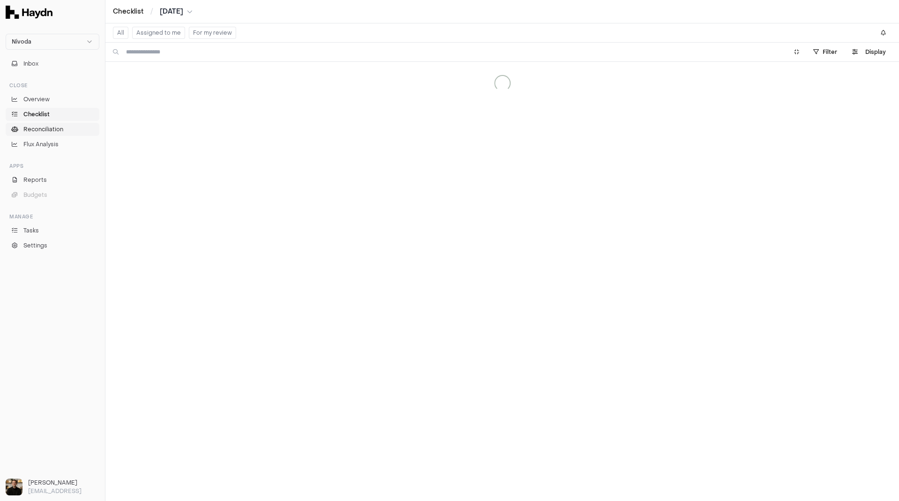
click at [44, 128] on span "Reconciliation" at bounding box center [43, 129] width 40 height 8
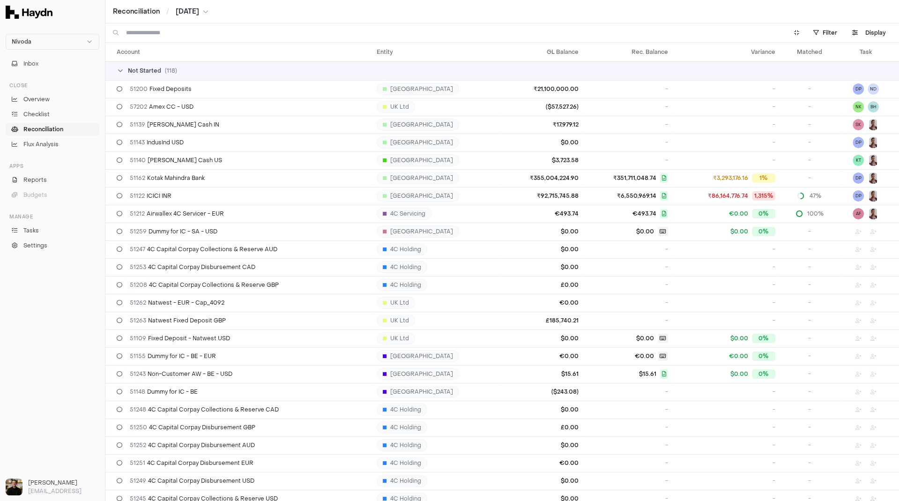
click at [34, 132] on span "Reconciliation" at bounding box center [43, 129] width 40 height 8
click at [33, 132] on span "Reconciliation" at bounding box center [43, 129] width 40 height 8
click at [45, 120] on link "Checklist" at bounding box center [53, 114] width 94 height 13
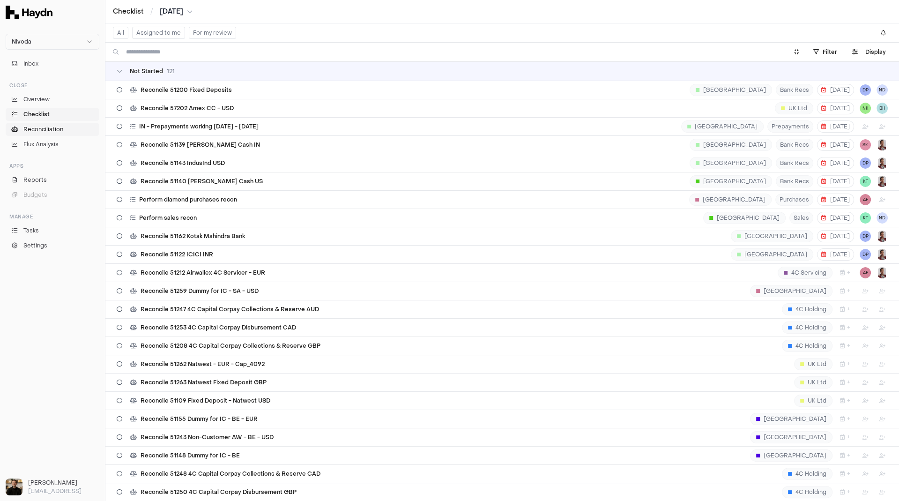
click at [45, 126] on span "Reconciliation" at bounding box center [43, 129] width 40 height 8
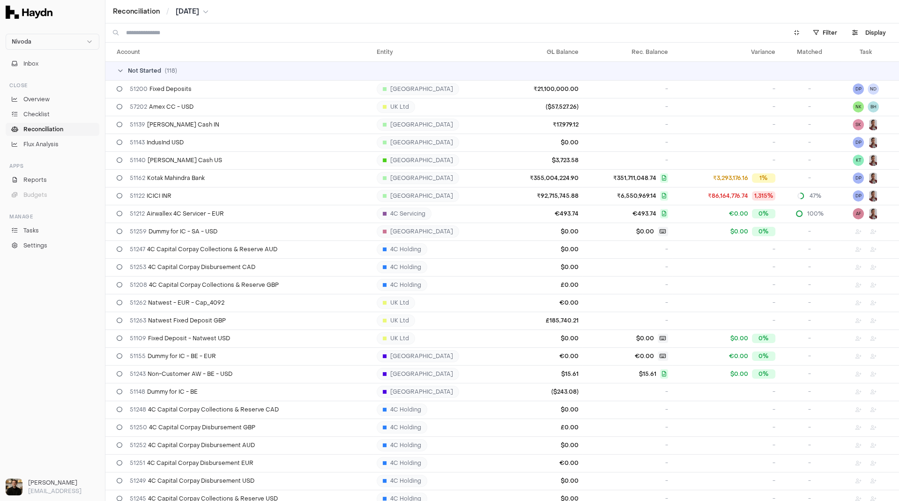
click at [145, 74] on span "Not Started" at bounding box center [144, 70] width 33 height 7
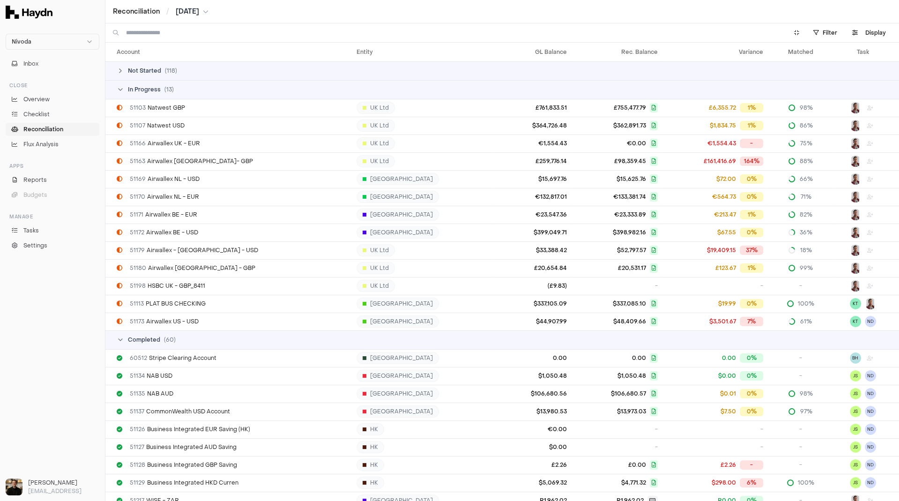
click at [148, 83] on td "In Progress ( 13 )" at bounding box center [502, 89] width 794 height 19
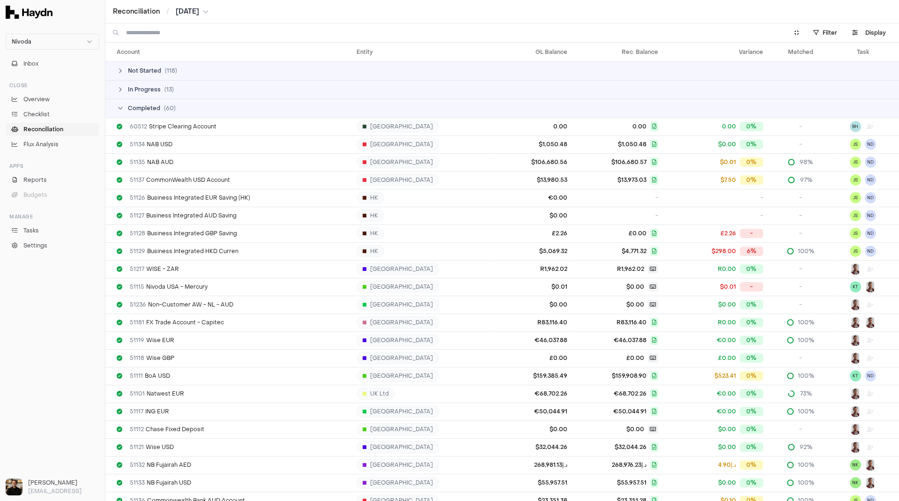
click at [145, 88] on span "In Progress" at bounding box center [144, 89] width 33 height 7
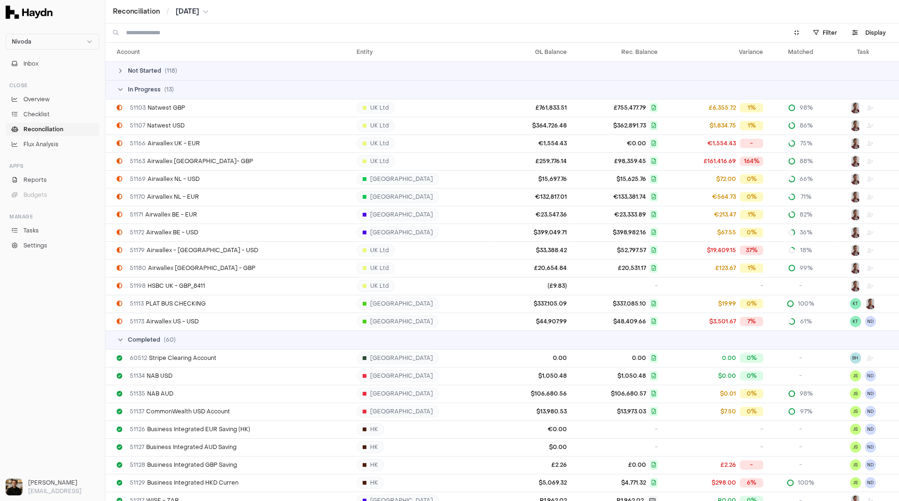
click at [145, 88] on span "In Progress" at bounding box center [144, 89] width 33 height 7
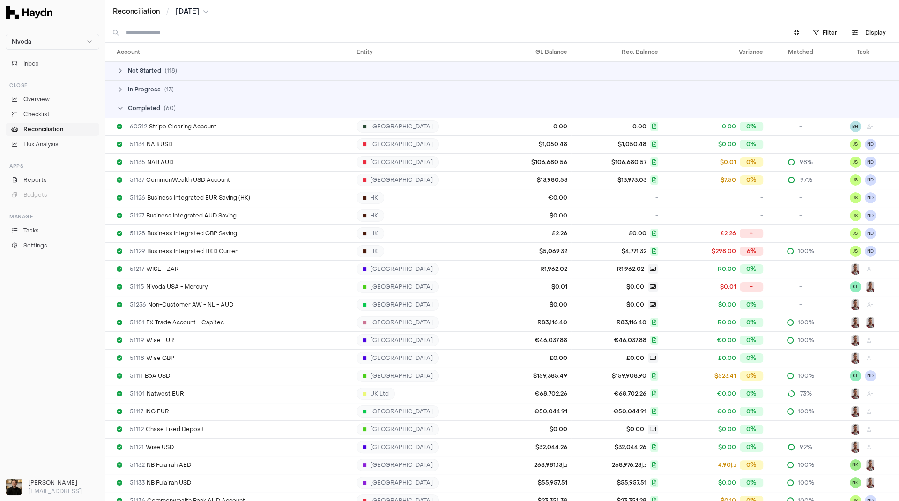
click at [154, 106] on span "Completed" at bounding box center [144, 108] width 32 height 7
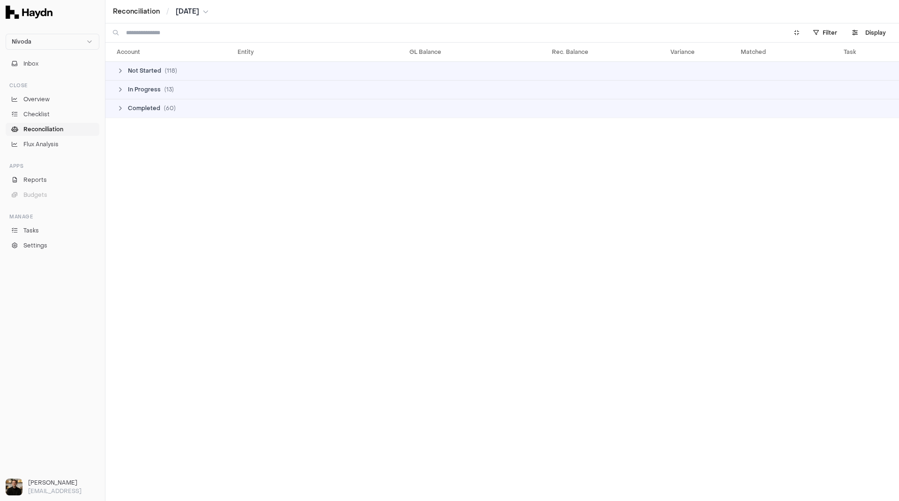
click at [154, 106] on span "Completed" at bounding box center [144, 108] width 32 height 7
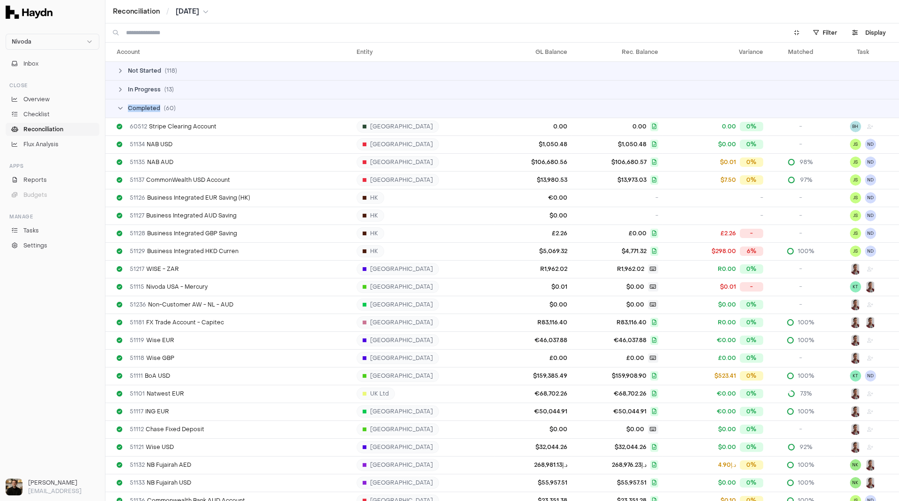
click at [154, 106] on span "Completed" at bounding box center [144, 108] width 32 height 7
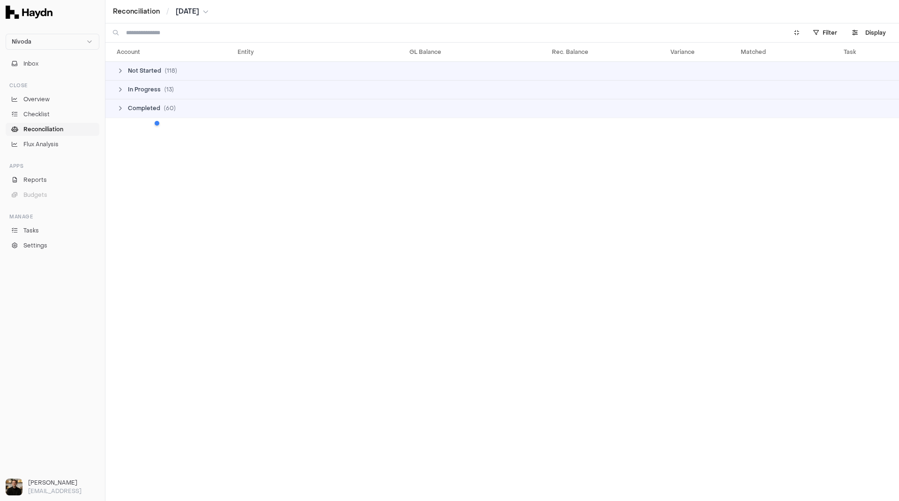
click at [159, 95] on td "In Progress ( 13 )" at bounding box center [502, 89] width 794 height 19
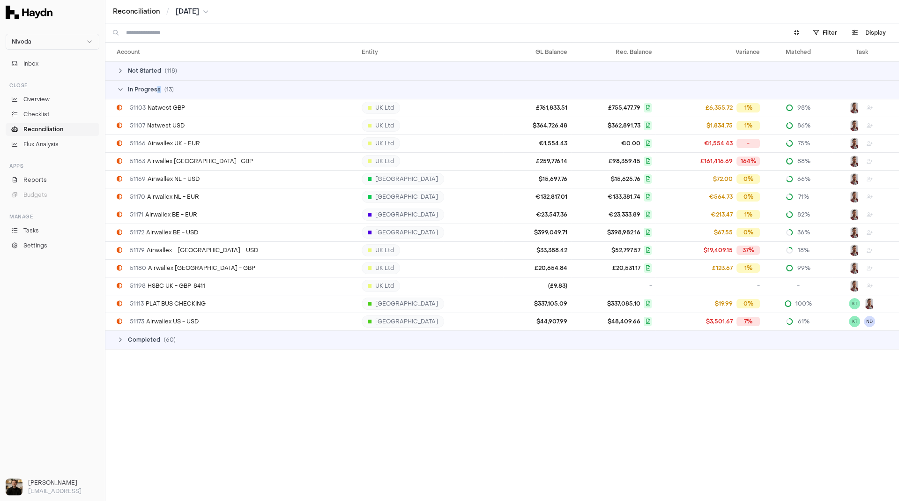
click at [158, 88] on span "In Progress" at bounding box center [144, 89] width 33 height 7
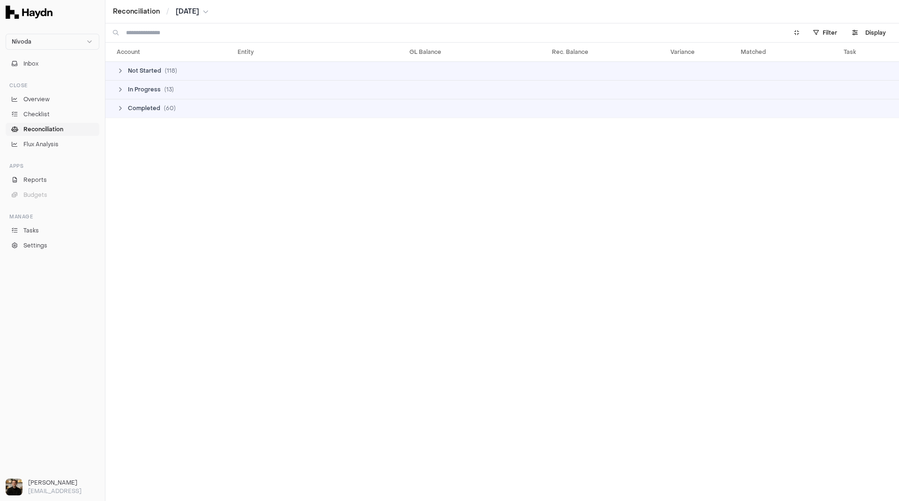
click at [159, 69] on span "Not Started" at bounding box center [144, 70] width 33 height 7
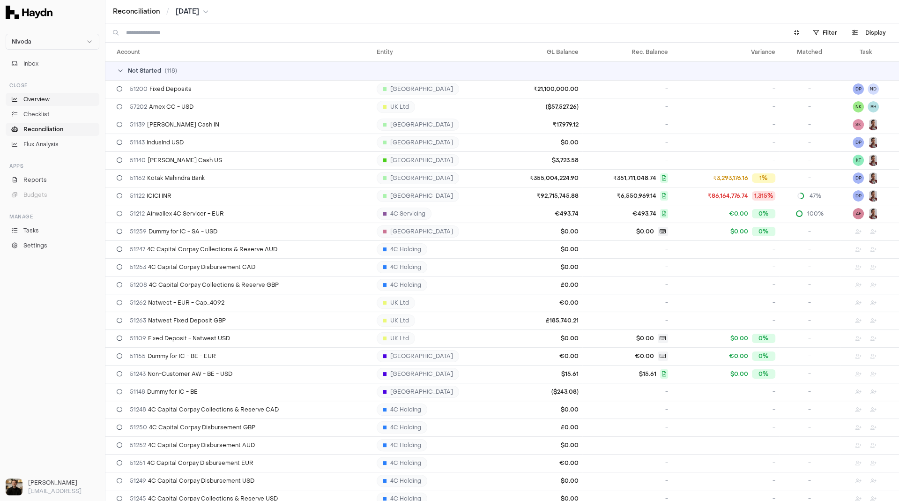
click at [49, 100] on span "Overview" at bounding box center [36, 99] width 26 height 8
